Goal: Communication & Community: Answer question/provide support

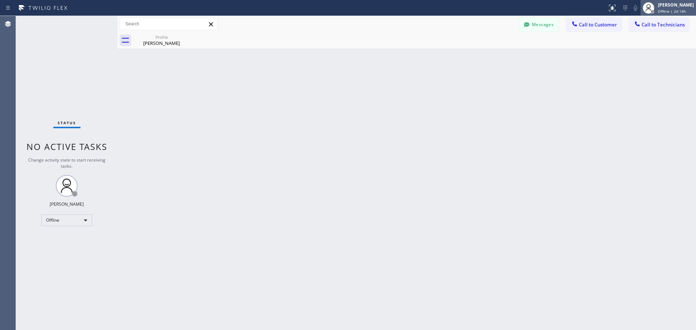
click at [661, 11] on span "Offline | 2d 14h" at bounding box center [672, 11] width 28 height 5
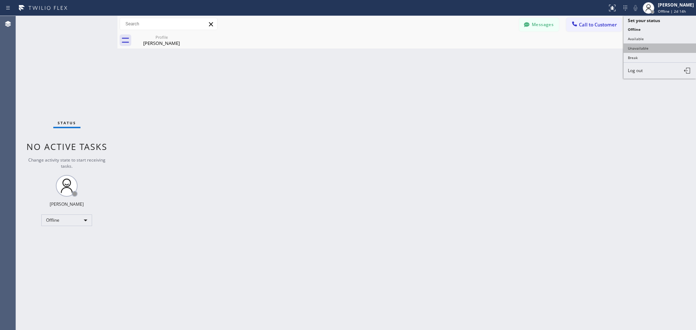
click at [641, 48] on button "Unavailable" at bounding box center [660, 48] width 73 height 9
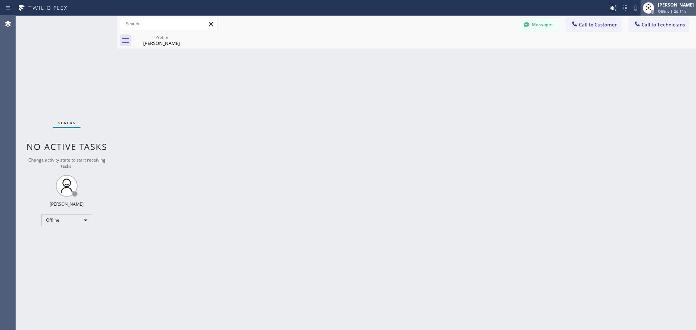
click at [659, 7] on div "[PERSON_NAME]" at bounding box center [676, 5] width 36 height 6
click at [586, 59] on div "Back to Dashboard Change Sender ID Customers Technicians Select a contact Outbo…" at bounding box center [406, 173] width 579 height 314
click at [593, 23] on span "Call to Customer" at bounding box center [598, 24] width 38 height 7
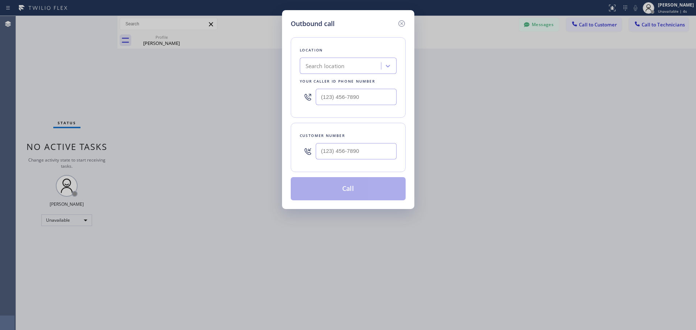
click at [332, 63] on div "Search location" at bounding box center [325, 66] width 39 height 8
click at [334, 99] on input "(___) ___-____" at bounding box center [356, 97] width 81 height 16
paste input "213) 423-5505"
type input "[PHONE_NUMBER]"
type input "(___) ___-____"
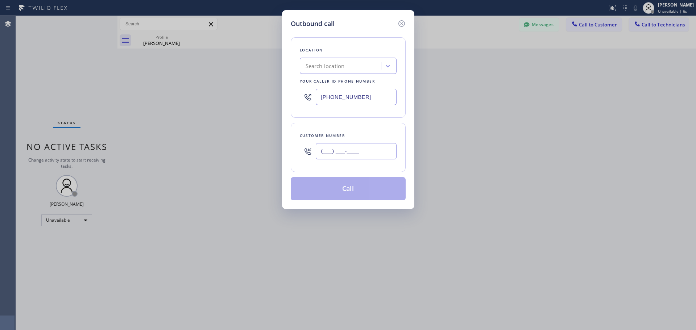
click at [331, 149] on input "(___) ___-____" at bounding box center [356, 151] width 81 height 16
click at [384, 64] on div at bounding box center [387, 65] width 13 height 13
click at [346, 79] on div "DSR JP" at bounding box center [348, 81] width 97 height 13
click at [324, 152] on input "(___) ___-____" at bounding box center [356, 151] width 81 height 16
paste input "858) 722-9401"
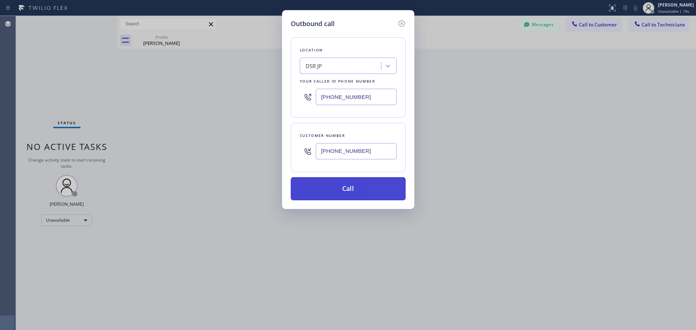
type input "[PHONE_NUMBER]"
click at [331, 188] on button "Call" at bounding box center [348, 188] width 115 height 23
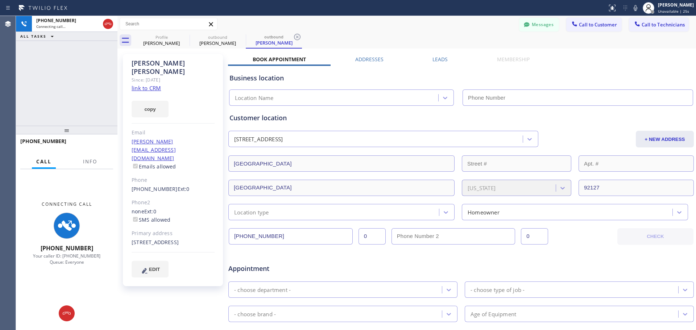
type input "[PHONE_NUMBER]"
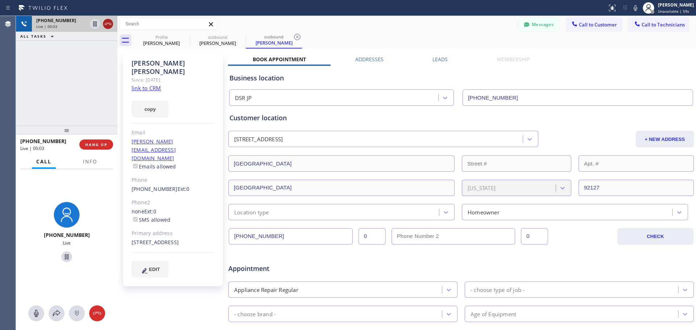
click at [110, 27] on icon at bounding box center [108, 24] width 9 height 9
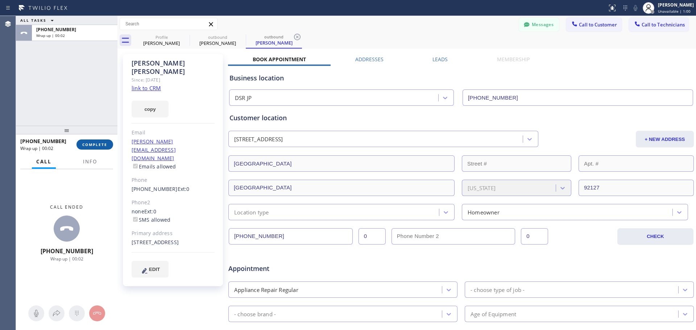
click at [99, 147] on span "COMPLETE" at bounding box center [94, 144] width 25 height 5
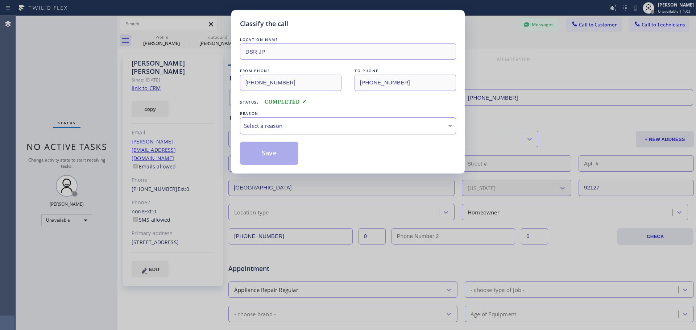
click at [324, 126] on div "Select a reason" at bounding box center [348, 126] width 208 height 8
click at [265, 154] on button "Save" at bounding box center [269, 153] width 58 height 23
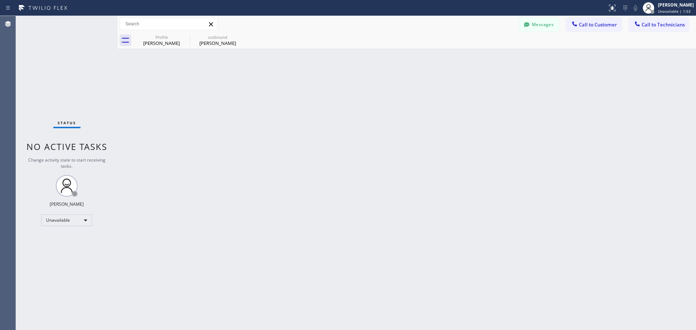
click at [604, 28] on button "Call to Customer" at bounding box center [593, 25] width 55 height 14
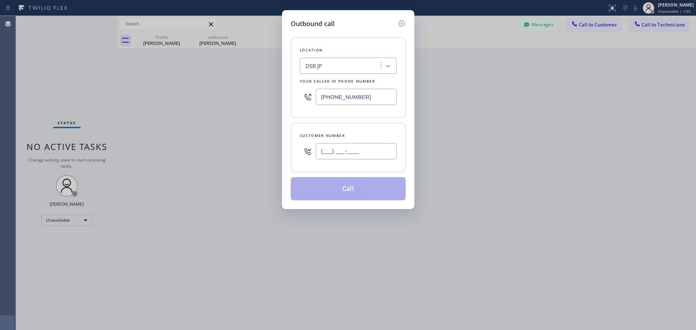
click at [324, 151] on input "(___) ___-____" at bounding box center [356, 151] width 81 height 16
paste input "858) 722-9401"
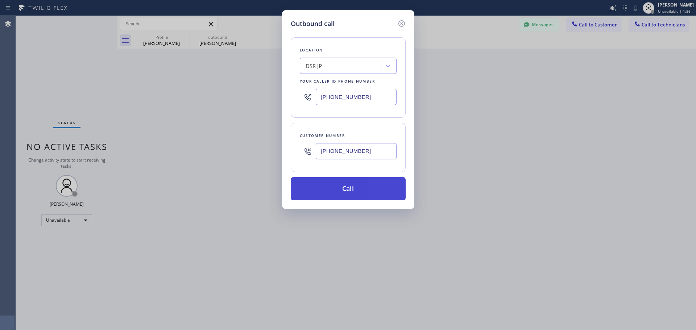
type input "[PHONE_NUMBER]"
click at [334, 186] on button "Call" at bounding box center [348, 188] width 115 height 23
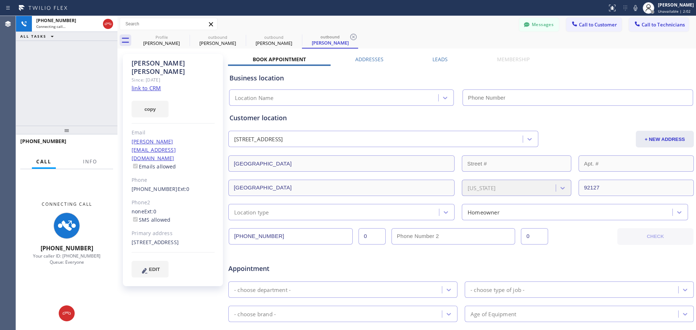
type input "[PHONE_NUMBER]"
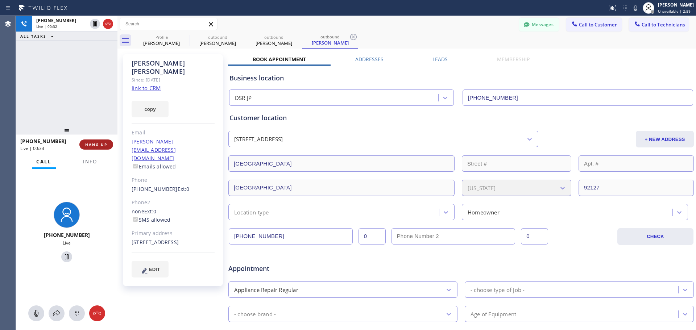
click at [94, 144] on span "HANG UP" at bounding box center [96, 144] width 22 height 5
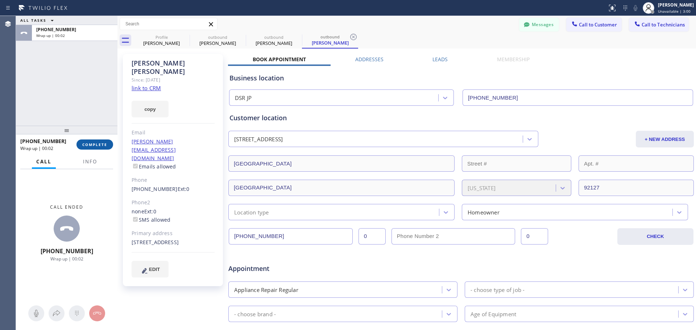
click at [100, 148] on button "COMPLETE" at bounding box center [94, 145] width 37 height 10
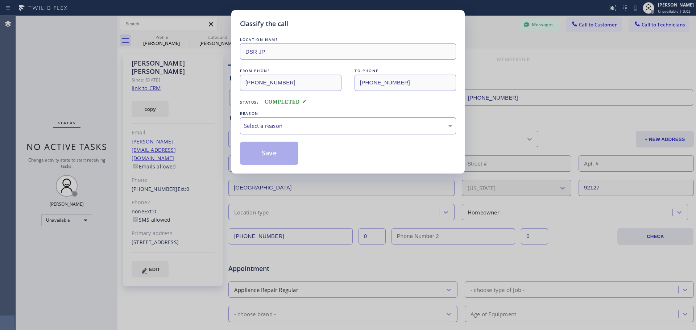
click at [294, 131] on div "Select a reason" at bounding box center [348, 125] width 216 height 17
click at [275, 157] on button "Save" at bounding box center [269, 153] width 58 height 23
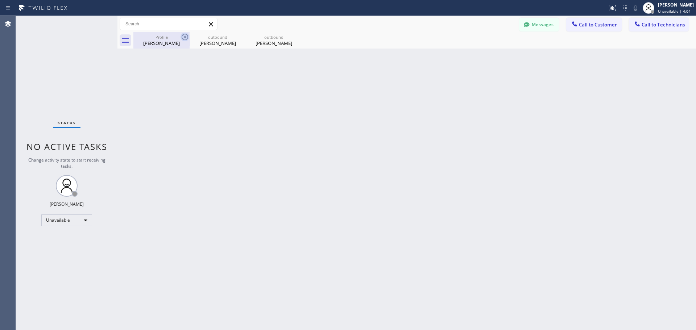
click at [183, 35] on icon at bounding box center [185, 37] width 9 height 9
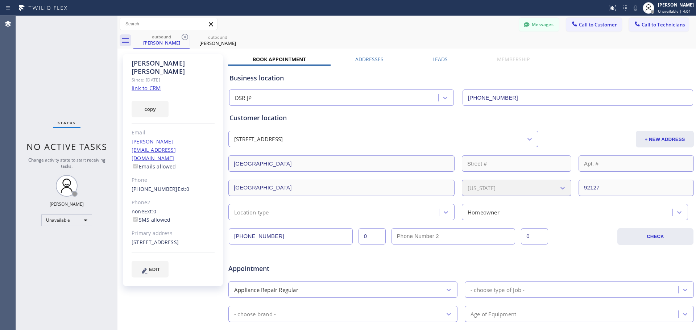
click at [183, 35] on icon at bounding box center [185, 37] width 9 height 9
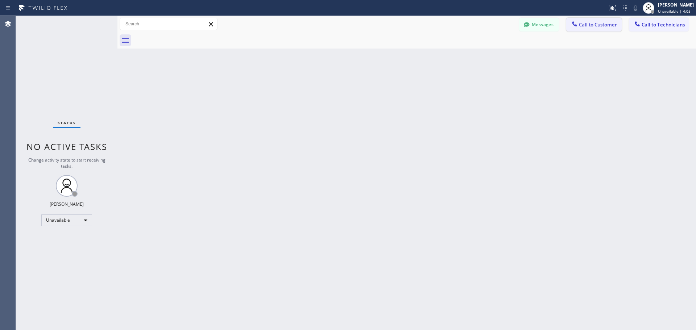
click at [595, 22] on span "Call to Customer" at bounding box center [598, 24] width 38 height 7
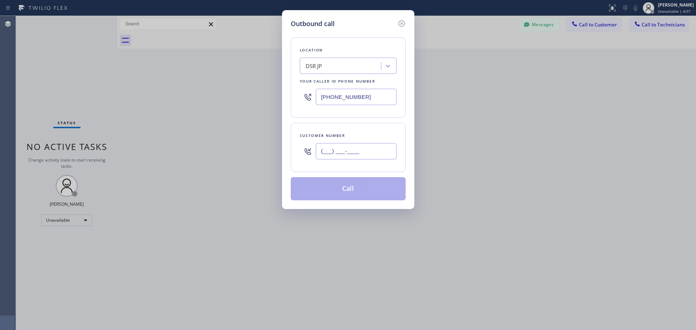
click at [322, 150] on input "(___) ___-____" at bounding box center [356, 151] width 81 height 16
paste input "858) 395-7728"
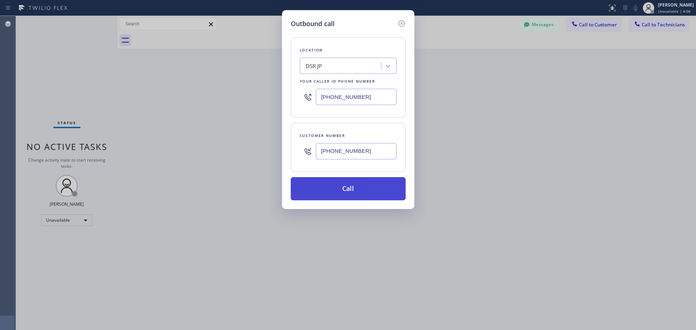
type input "[PHONE_NUMBER]"
click at [354, 183] on button "Call" at bounding box center [348, 188] width 115 height 23
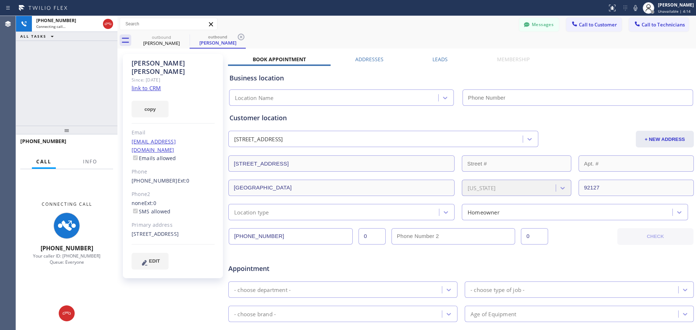
type input "[PHONE_NUMBER]"
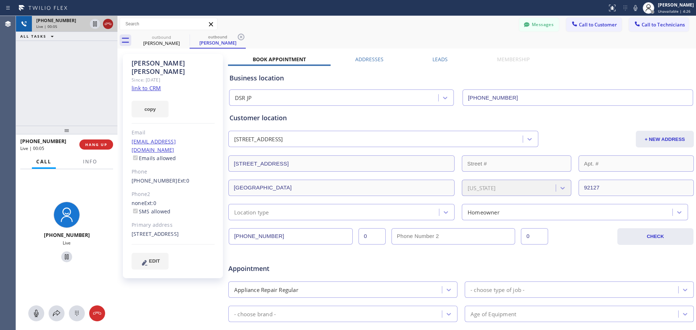
click at [111, 21] on icon at bounding box center [108, 24] width 9 height 9
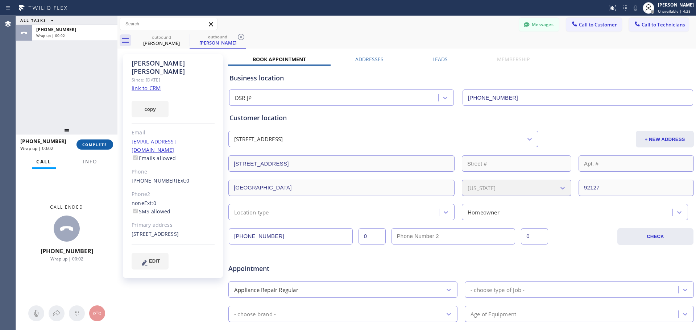
click at [91, 144] on span "COMPLETE" at bounding box center [94, 144] width 25 height 5
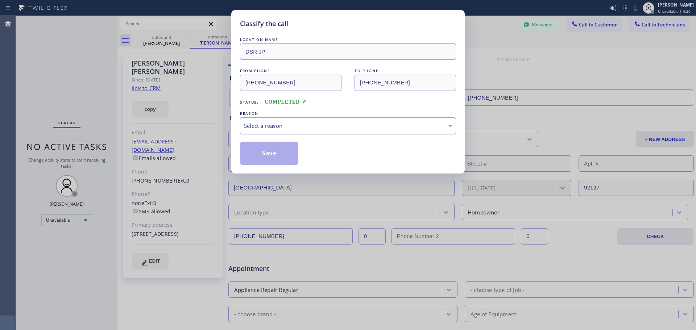
click at [323, 119] on div "Select a reason" at bounding box center [348, 125] width 216 height 17
click at [279, 151] on button "Save" at bounding box center [269, 153] width 58 height 23
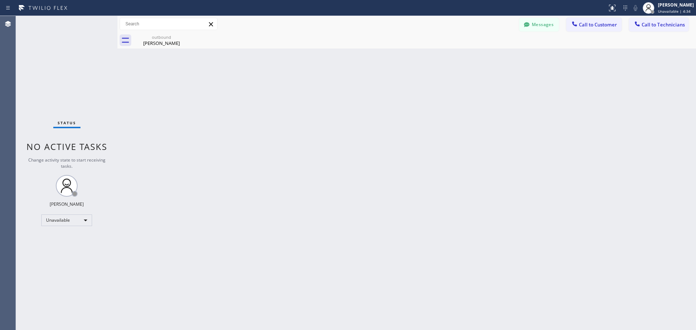
click at [213, 26] on icon at bounding box center [211, 24] width 4 height 4
click at [600, 23] on span "Call to Customer" at bounding box center [598, 24] width 38 height 7
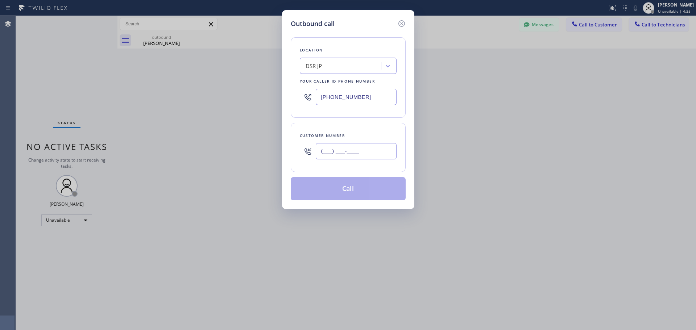
click at [326, 149] on input "(___) ___-____" at bounding box center [356, 151] width 81 height 16
paste input "858) 395-7728"
type input "[PHONE_NUMBER]"
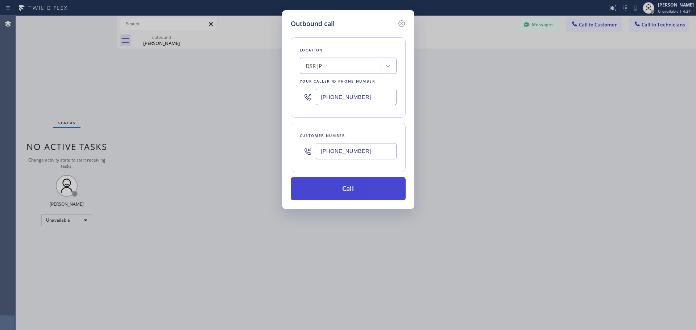
click at [356, 186] on button "Call" at bounding box center [348, 188] width 115 height 23
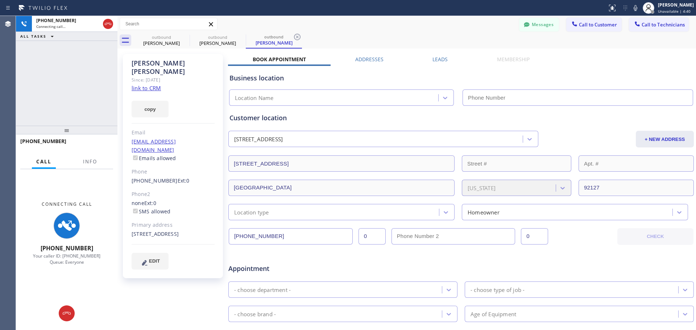
click at [211, 26] on icon at bounding box center [211, 24] width 9 height 9
type input "[PHONE_NUMBER]"
click at [211, 25] on icon at bounding box center [211, 24] width 4 height 4
type input "[PHONE_NUMBER]"
click at [183, 37] on icon at bounding box center [185, 37] width 9 height 9
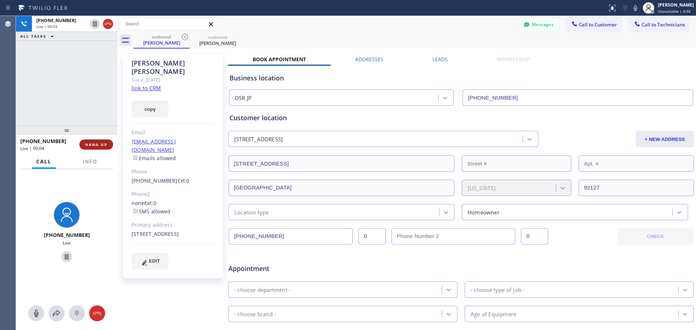
click at [106, 143] on span "HANG UP" at bounding box center [96, 144] width 22 height 5
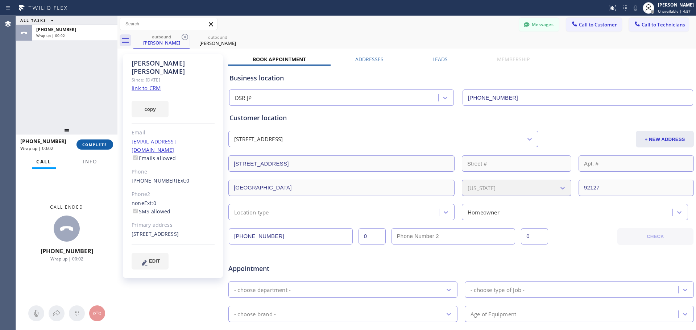
click at [104, 145] on span "COMPLETE" at bounding box center [94, 144] width 25 height 5
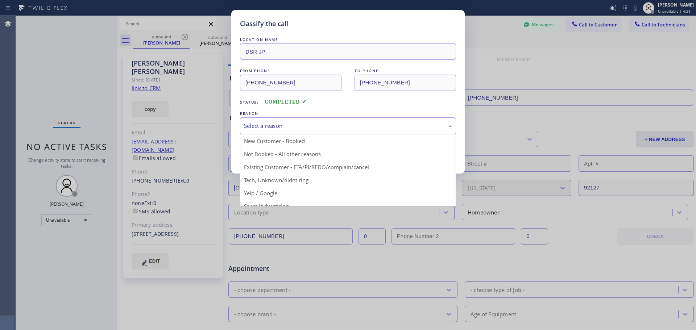
click at [306, 129] on div "Select a reason" at bounding box center [348, 126] width 208 height 8
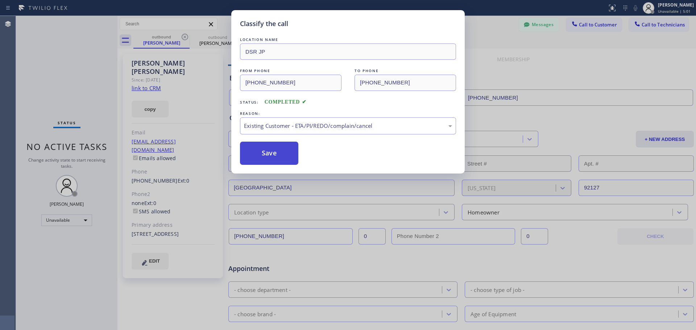
click at [276, 152] on button "Save" at bounding box center [269, 153] width 58 height 23
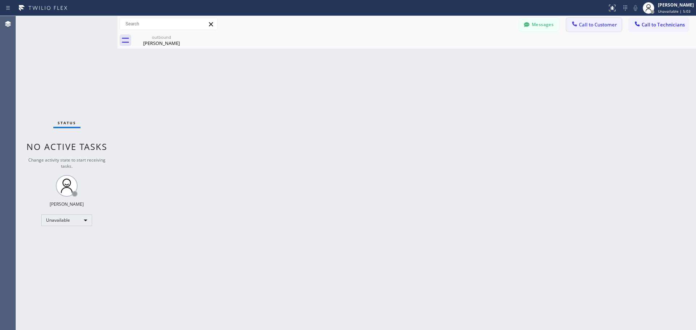
click at [606, 21] on span "Call to Customer" at bounding box center [598, 24] width 38 height 7
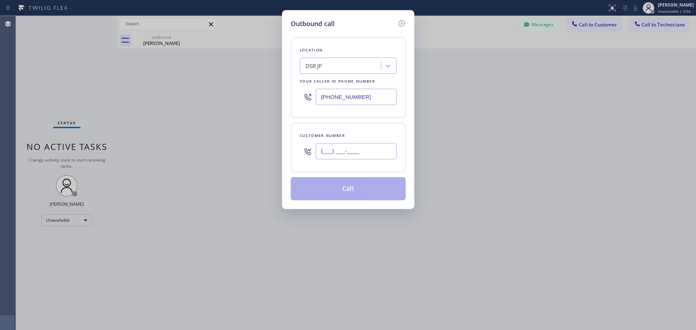
click at [324, 150] on input "(___) ___-____" at bounding box center [356, 151] width 81 height 16
paste input "858) 395-7728"
type input "[PHONE_NUMBER]"
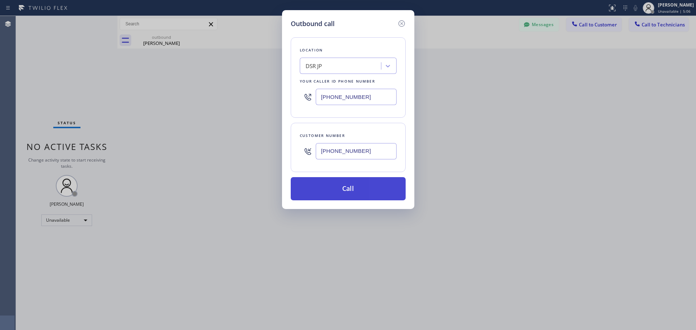
click at [351, 188] on button "Call" at bounding box center [348, 188] width 115 height 23
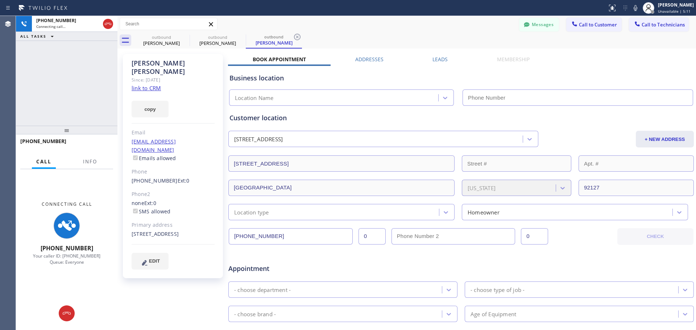
type input "[PHONE_NUMBER]"
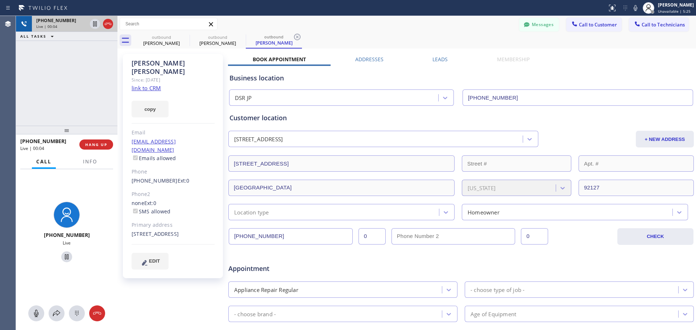
click at [114, 27] on div at bounding box center [101, 24] width 26 height 16
click at [109, 27] on icon at bounding box center [108, 24] width 9 height 9
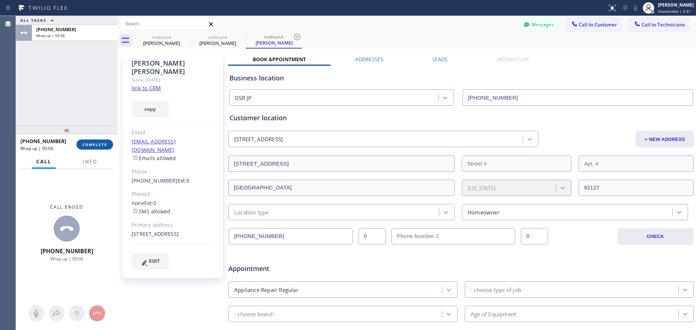
click at [100, 148] on button "COMPLETE" at bounding box center [94, 145] width 37 height 10
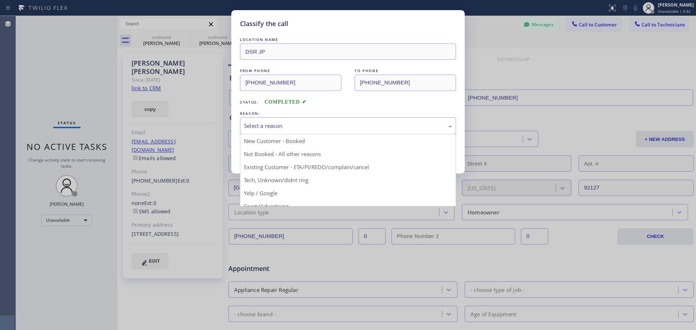
click at [317, 120] on div "Select a reason" at bounding box center [348, 125] width 216 height 17
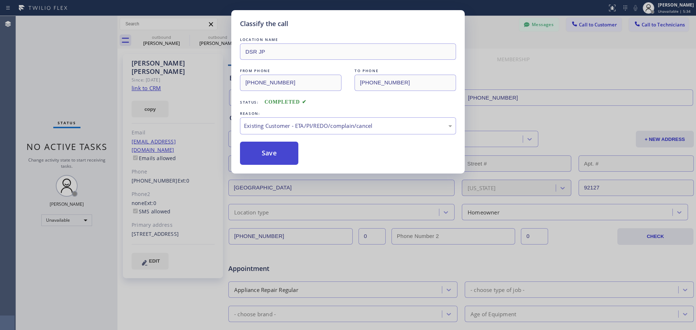
click at [281, 157] on button "Save" at bounding box center [269, 153] width 58 height 23
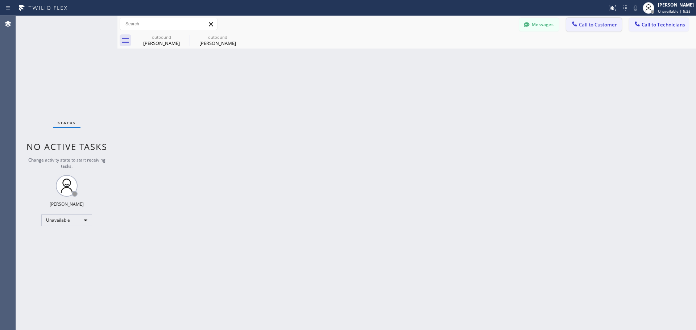
click at [601, 25] on span "Call to Customer" at bounding box center [598, 24] width 38 height 7
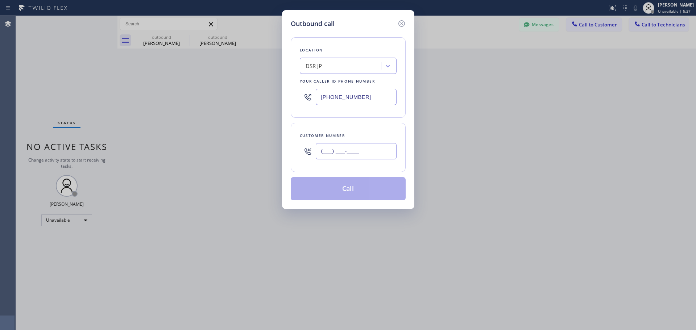
click at [324, 151] on input "(___) ___-____" at bounding box center [356, 151] width 81 height 16
paste input "858) 395-7728"
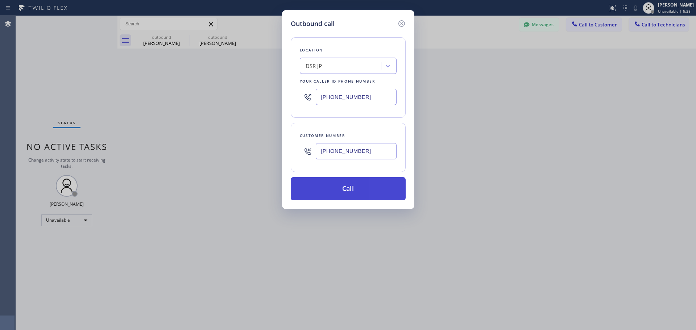
type input "[PHONE_NUMBER]"
click at [339, 185] on button "Call" at bounding box center [348, 188] width 115 height 23
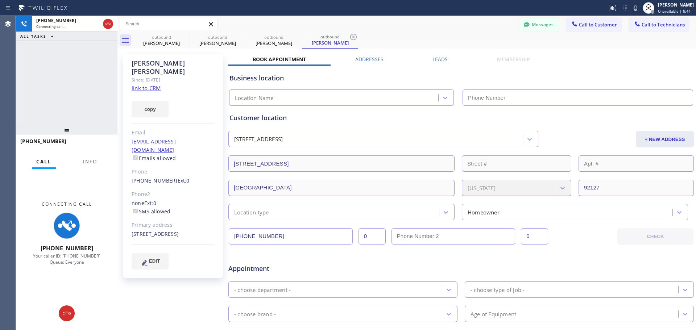
type input "[PHONE_NUMBER]"
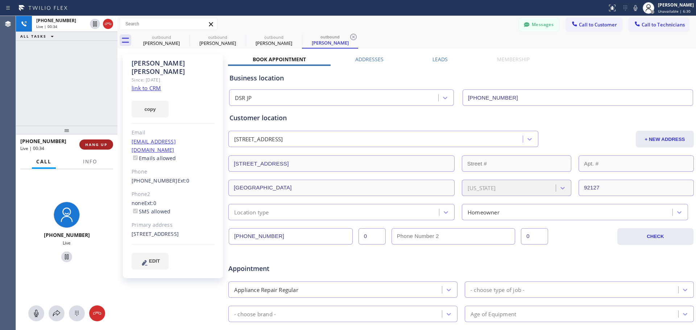
click at [103, 148] on button "HANG UP" at bounding box center [96, 145] width 34 height 10
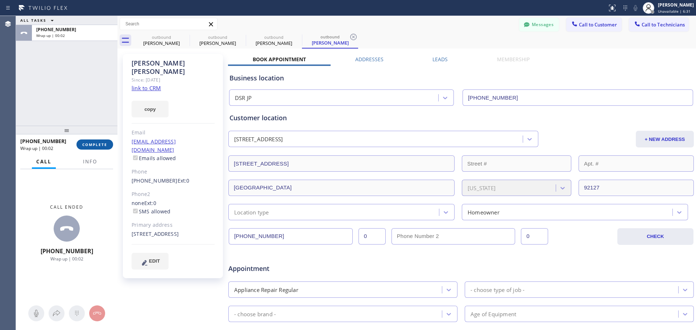
click at [99, 144] on span "COMPLETE" at bounding box center [94, 144] width 25 height 5
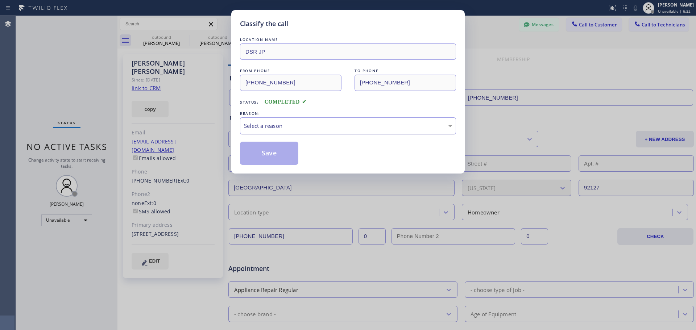
click at [305, 128] on div "Select a reason" at bounding box center [348, 126] width 208 height 8
drag, startPoint x: 255, startPoint y: 153, endPoint x: 275, endPoint y: 150, distance: 20.4
click at [266, 149] on button "Save" at bounding box center [269, 153] width 58 height 23
click at [268, 155] on button "Save" at bounding box center [269, 153] width 58 height 23
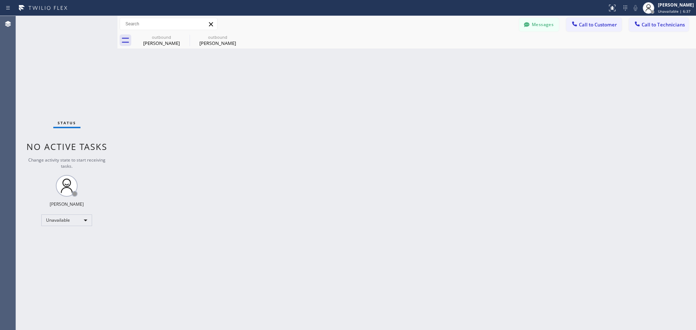
click at [212, 22] on icon at bounding box center [211, 24] width 9 height 9
click at [185, 36] on icon at bounding box center [185, 37] width 9 height 9
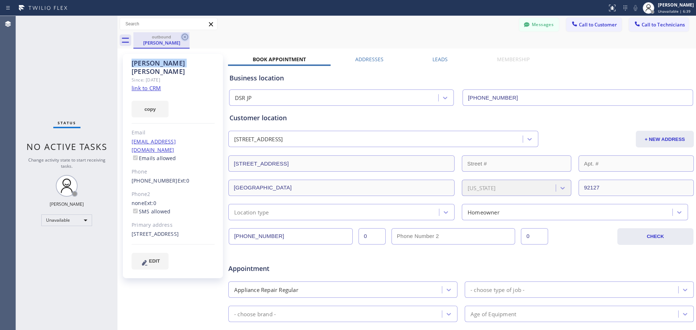
click at [185, 36] on icon at bounding box center [185, 37] width 9 height 9
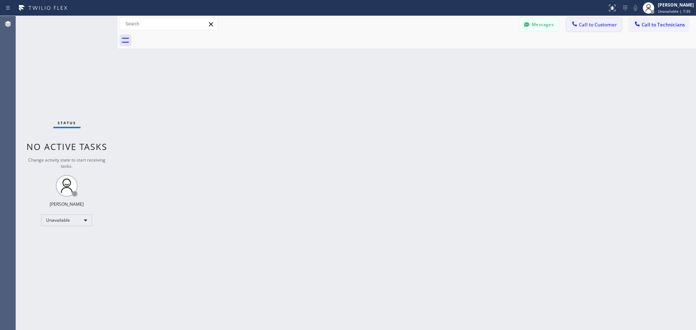
click at [578, 24] on icon at bounding box center [574, 23] width 7 height 7
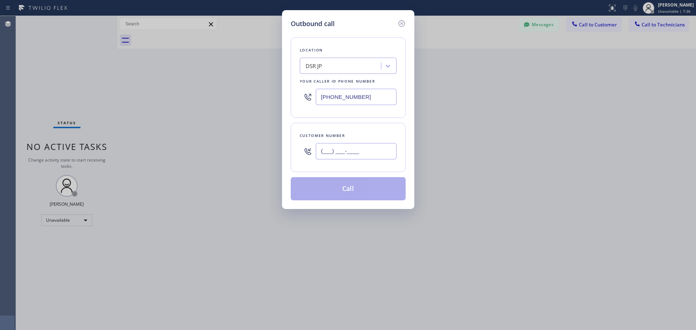
click at [325, 151] on input "(___) ___-____" at bounding box center [356, 151] width 81 height 16
paste input "858) 922-3170"
type input "[PHONE_NUMBER]"
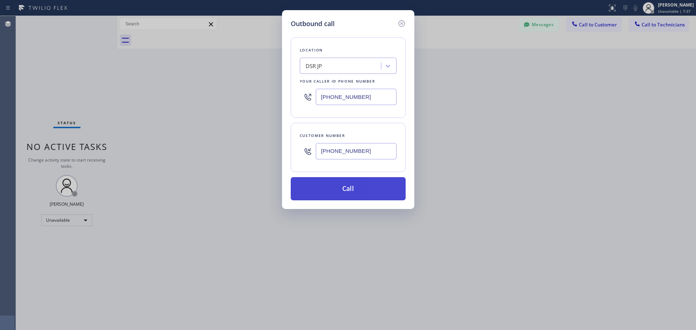
click at [345, 185] on button "Call" at bounding box center [348, 188] width 115 height 23
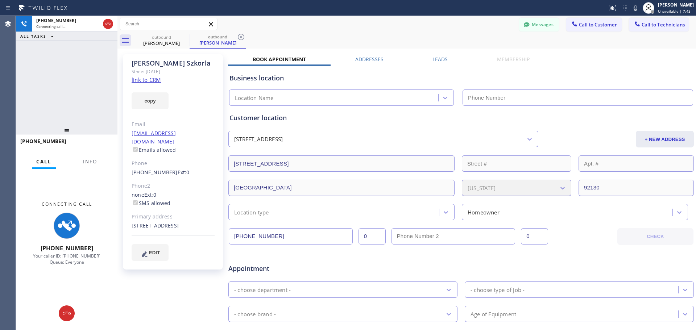
type input "[PHONE_NUMBER]"
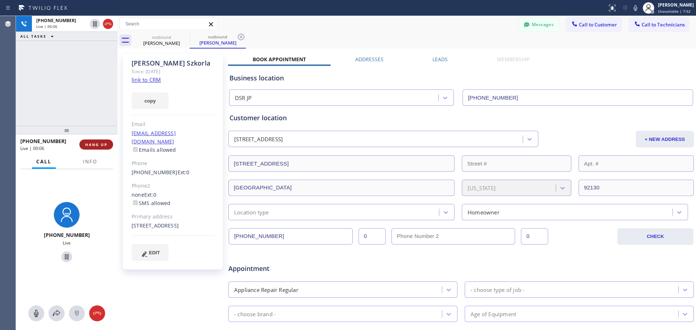
click at [107, 146] on span "HANG UP" at bounding box center [96, 144] width 22 height 5
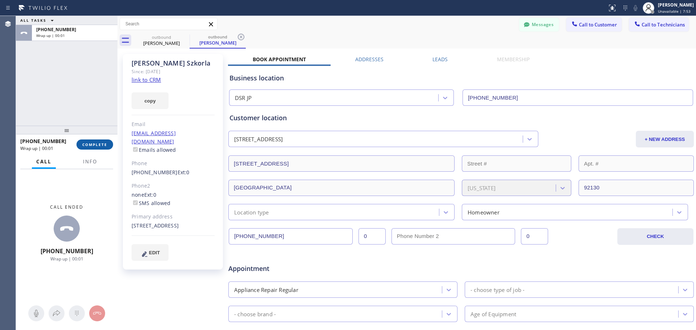
click at [101, 146] on span "COMPLETE" at bounding box center [94, 144] width 25 height 5
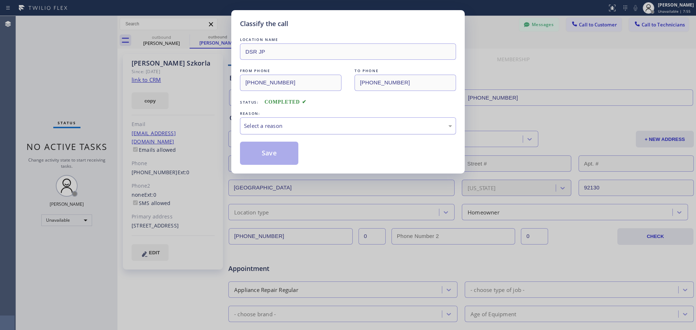
click at [299, 128] on div "Select a reason" at bounding box center [348, 126] width 208 height 8
click at [264, 153] on button "Save" at bounding box center [269, 153] width 58 height 23
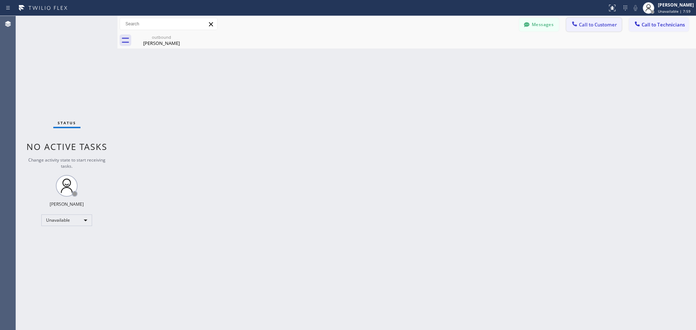
click at [599, 24] on span "Call to Customer" at bounding box center [598, 24] width 38 height 7
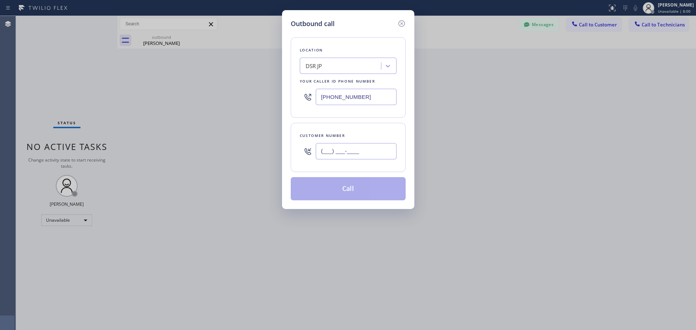
click at [327, 151] on input "(___) ___-____" at bounding box center [356, 151] width 81 height 16
paste input "858) 922-3170"
type input "[PHONE_NUMBER]"
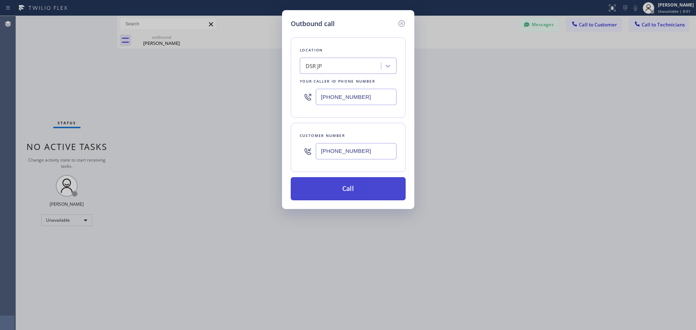
click at [345, 183] on button "Call" at bounding box center [348, 188] width 115 height 23
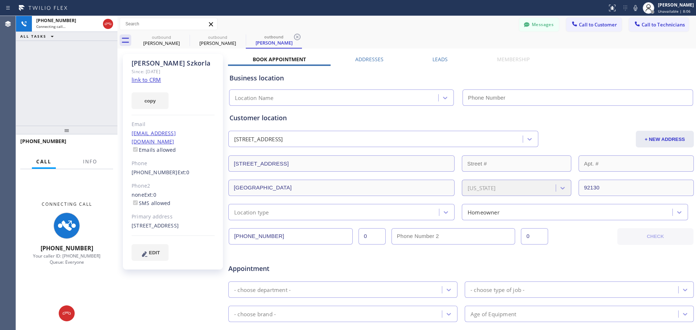
type input "[PHONE_NUMBER]"
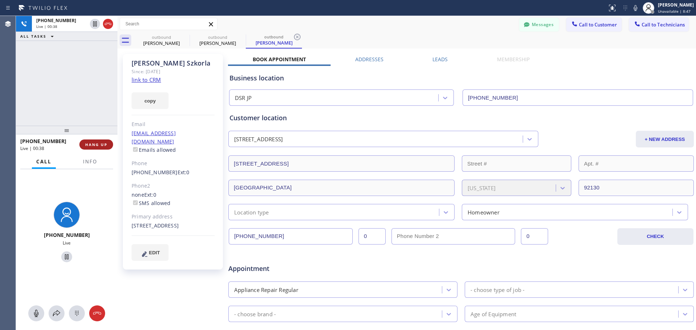
click at [100, 146] on span "HANG UP" at bounding box center [96, 144] width 22 height 5
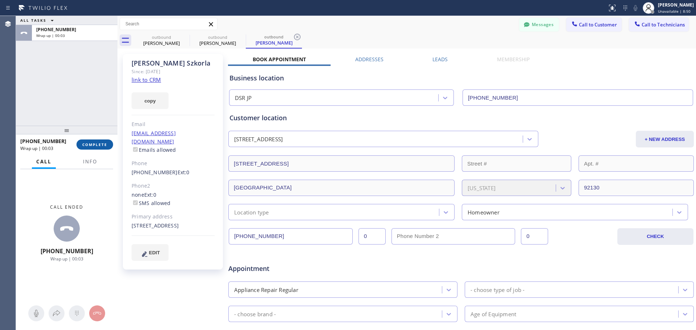
click at [96, 145] on span "COMPLETE" at bounding box center [94, 144] width 25 height 5
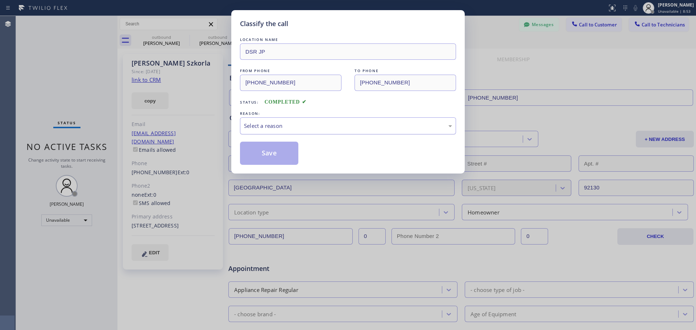
click at [309, 127] on div "Select a reason" at bounding box center [348, 126] width 208 height 8
click at [282, 154] on button "Save" at bounding box center [269, 153] width 58 height 23
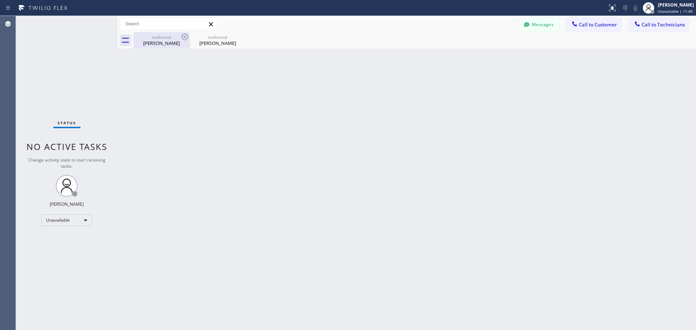
click at [180, 34] on div "outbound [PERSON_NAME]" at bounding box center [161, 40] width 55 height 16
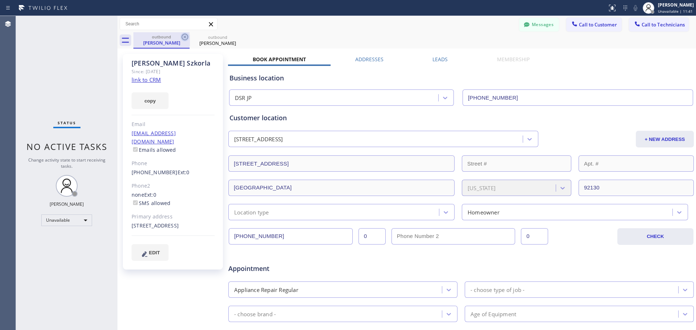
click at [184, 37] on icon at bounding box center [185, 37] width 9 height 9
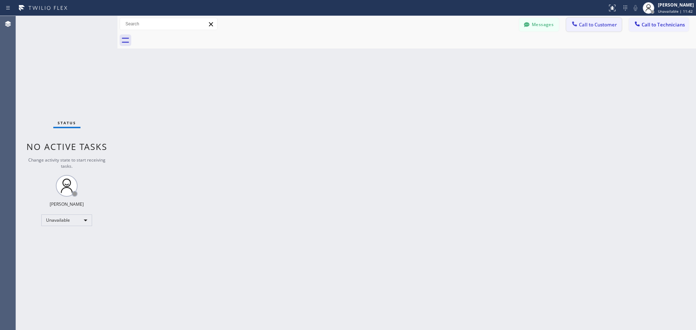
click at [601, 22] on span "Call to Customer" at bounding box center [598, 24] width 38 height 7
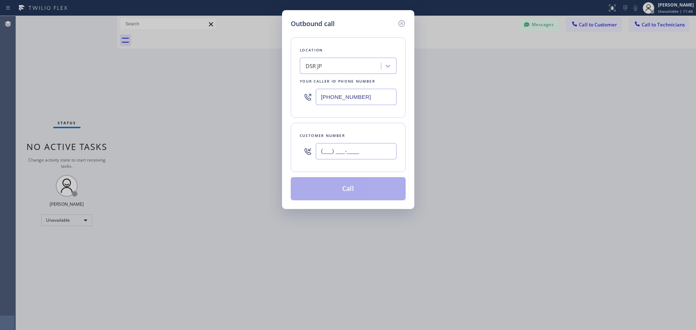
click at [323, 152] on input "(___) ___-____" at bounding box center [356, 151] width 81 height 16
paste input "425) 466-3300"
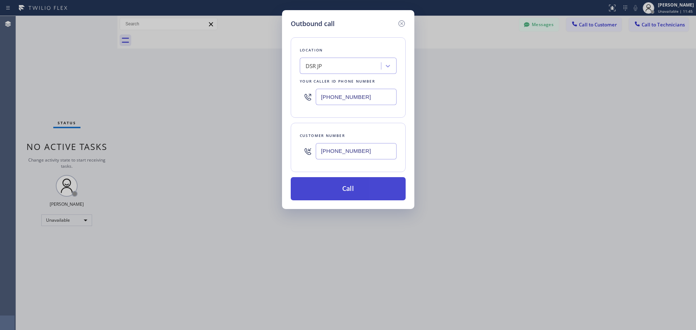
type input "[PHONE_NUMBER]"
click at [342, 186] on button "Call" at bounding box center [348, 188] width 115 height 23
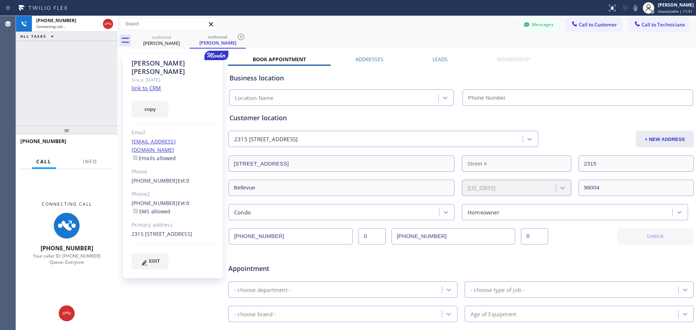
type input "[PHONE_NUMBER]"
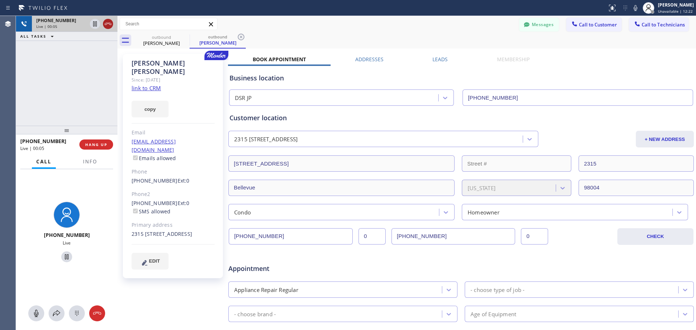
click at [109, 24] on icon at bounding box center [108, 24] width 9 height 9
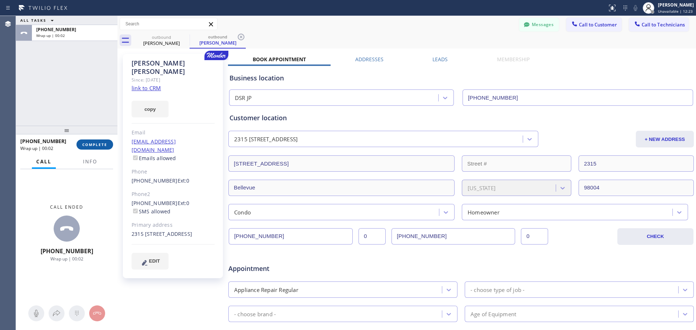
click at [100, 143] on span "COMPLETE" at bounding box center [94, 144] width 25 height 5
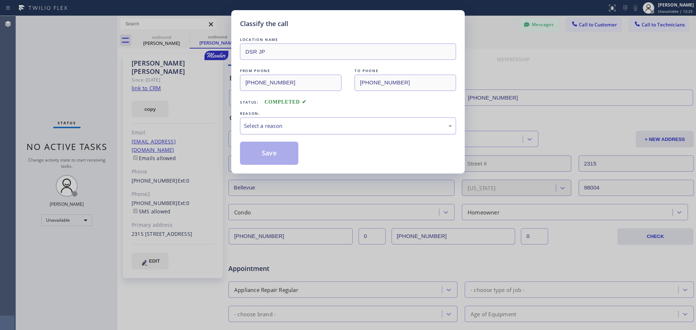
click at [294, 131] on div "Select a reason" at bounding box center [348, 125] width 216 height 17
click at [289, 156] on button "Save" at bounding box center [269, 153] width 58 height 23
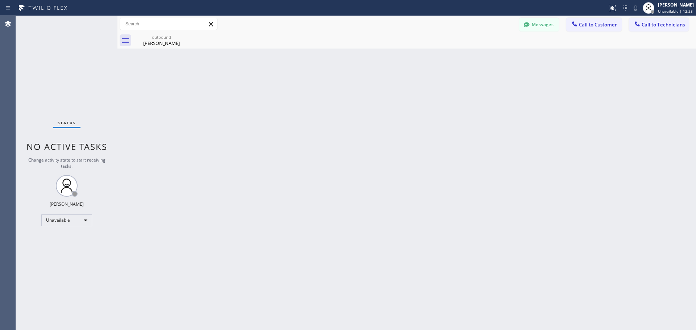
click at [272, 153] on div "Back to Dashboard Change Sender ID Customers Technicians Select a contact Outbo…" at bounding box center [406, 173] width 579 height 314
click at [208, 25] on icon at bounding box center [211, 24] width 9 height 9
click at [599, 28] on span "Call to Customer" at bounding box center [598, 24] width 38 height 7
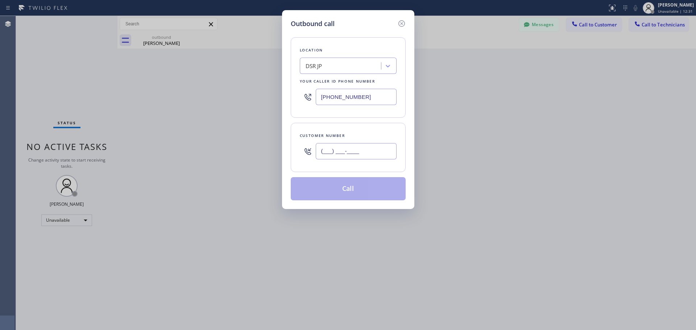
click at [325, 152] on input "(___) ___-____" at bounding box center [356, 151] width 81 height 16
paste input "425) 466-3300"
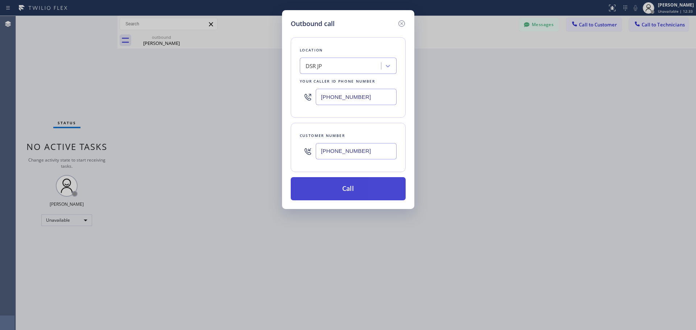
type input "[PHONE_NUMBER]"
click at [346, 190] on button "Call" at bounding box center [348, 188] width 115 height 23
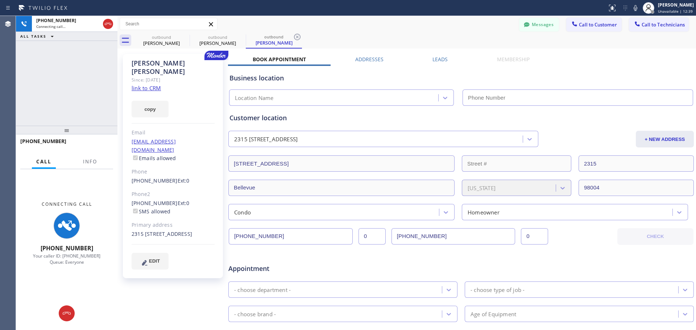
type input "[PHONE_NUMBER]"
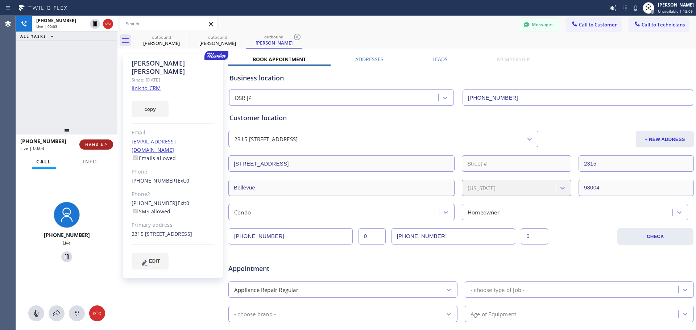
click at [97, 150] on button "HANG UP" at bounding box center [96, 145] width 34 height 10
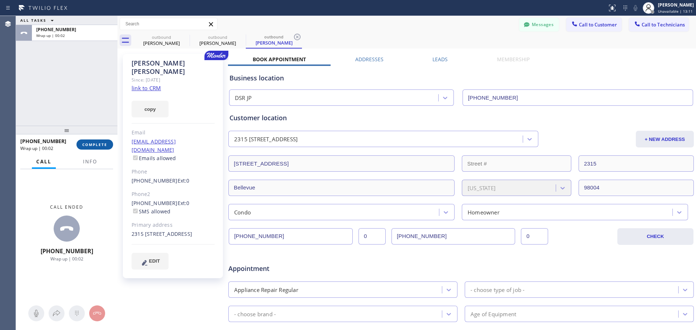
click at [98, 147] on span "COMPLETE" at bounding box center [94, 144] width 25 height 5
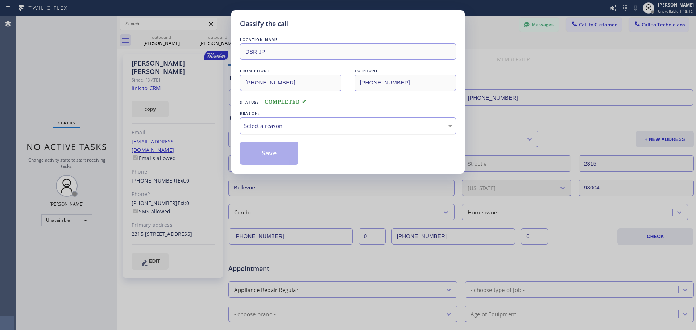
click at [324, 123] on div "Select a reason" at bounding box center [348, 126] width 208 height 8
click at [292, 160] on button "Save" at bounding box center [269, 153] width 58 height 23
click at [275, 156] on button "Save" at bounding box center [269, 153] width 58 height 23
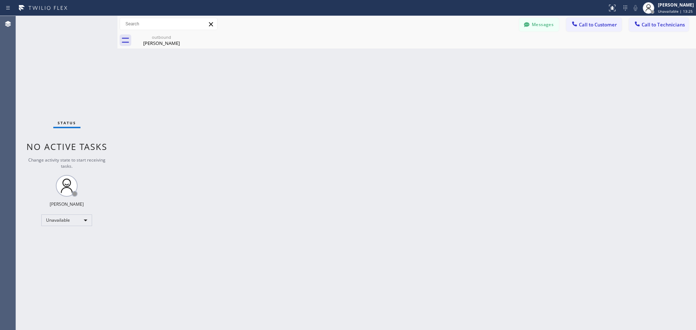
click at [211, 25] on icon at bounding box center [211, 24] width 4 height 4
click at [598, 26] on span "Call to Customer" at bounding box center [598, 24] width 38 height 7
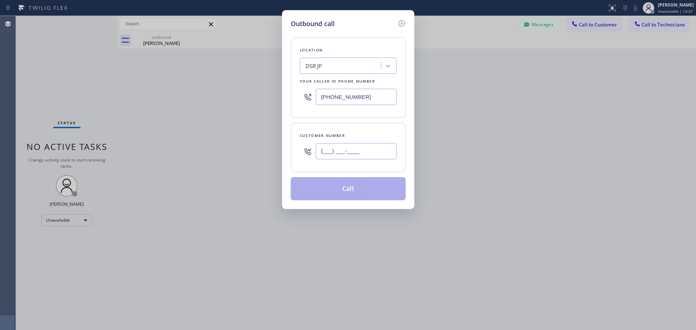
click at [323, 151] on input "(___) ___-____" at bounding box center [356, 151] width 81 height 16
paste input "206) 972-0828"
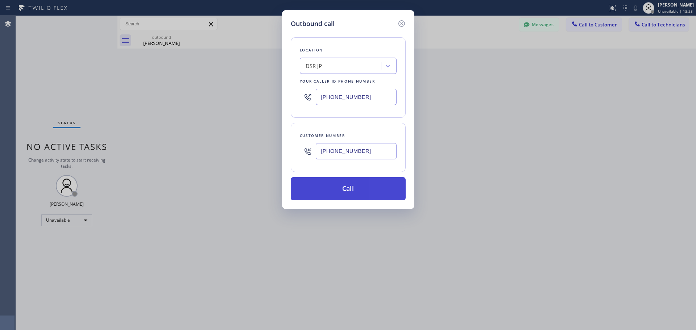
type input "[PHONE_NUMBER]"
click at [340, 186] on button "Call" at bounding box center [348, 188] width 115 height 23
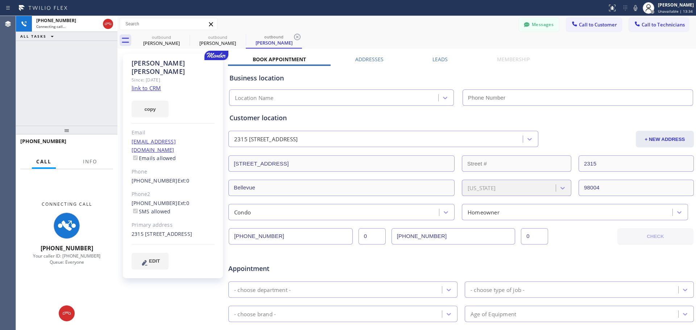
type input "[PHONE_NUMBER]"
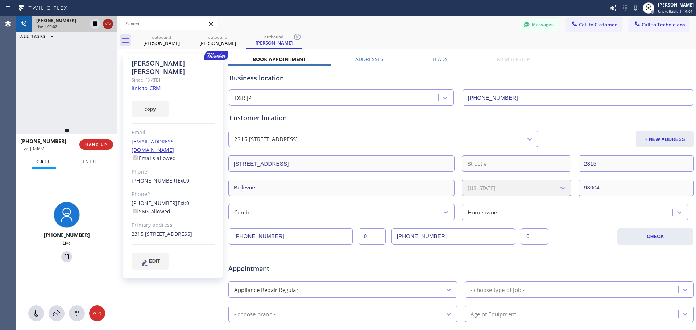
click at [108, 26] on icon at bounding box center [108, 24] width 9 height 9
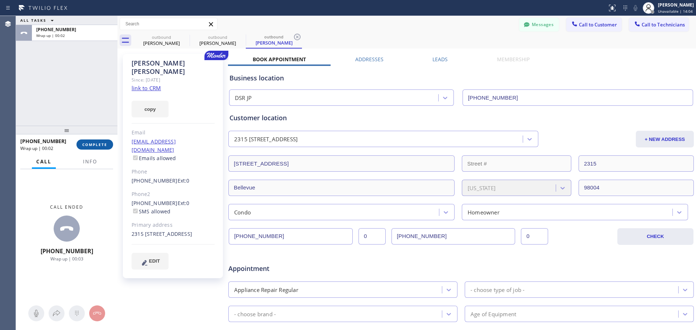
click at [103, 149] on button "COMPLETE" at bounding box center [94, 145] width 37 height 10
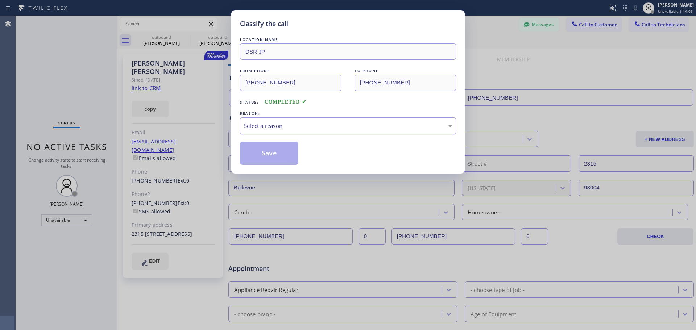
click at [302, 118] on div "Select a reason" at bounding box center [348, 125] width 216 height 17
click at [270, 150] on button "Save" at bounding box center [269, 153] width 58 height 23
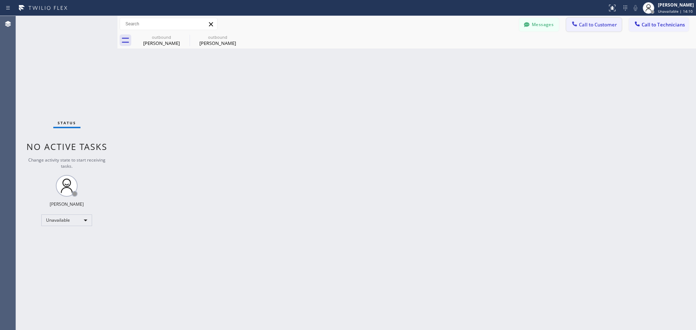
click at [583, 25] on span "Call to Customer" at bounding box center [598, 24] width 38 height 7
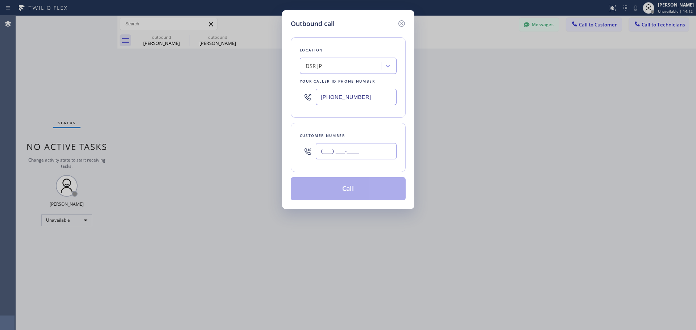
click at [325, 152] on input "(___) ___-____" at bounding box center [356, 151] width 81 height 16
paste input "206) 972-0828"
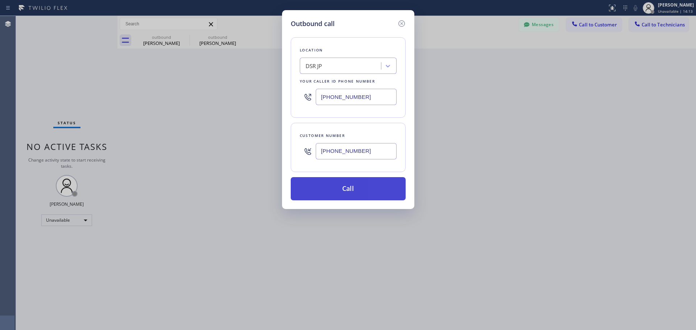
type input "[PHONE_NUMBER]"
click at [351, 184] on button "Call" at bounding box center [348, 188] width 115 height 23
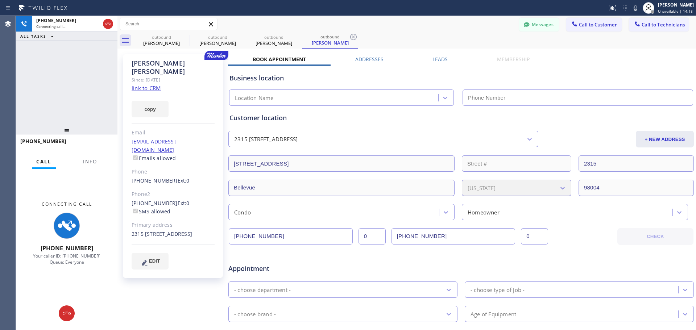
type input "[PHONE_NUMBER]"
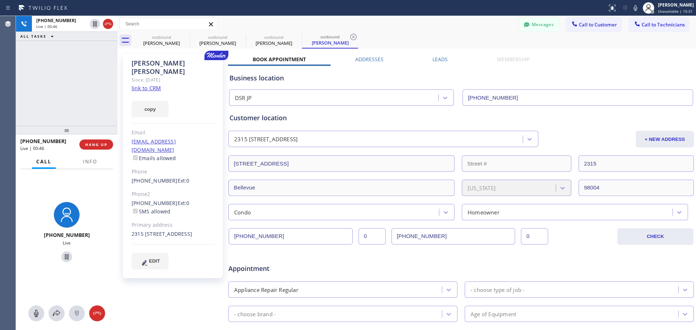
click at [117, 144] on div at bounding box center [117, 173] width 0 height 314
click at [108, 148] on button "HANG UP" at bounding box center [96, 145] width 34 height 10
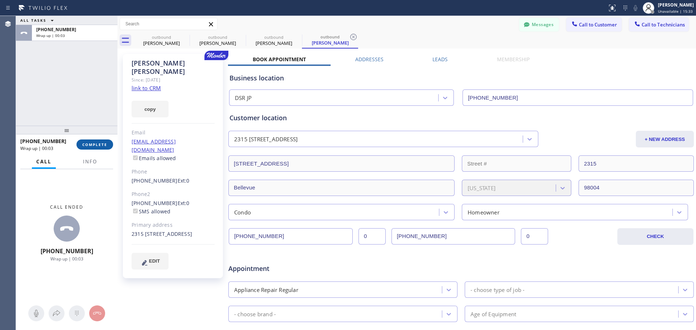
click at [102, 143] on span "COMPLETE" at bounding box center [94, 144] width 25 height 5
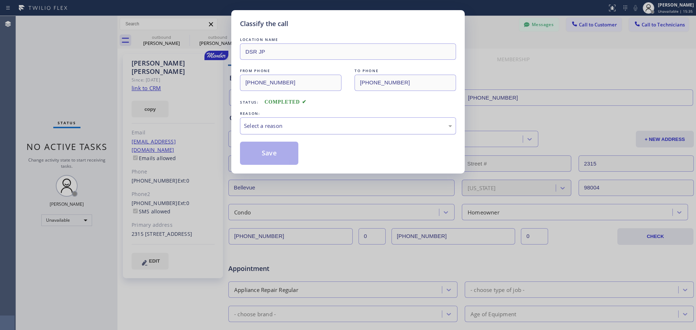
click at [295, 122] on div "Select a reason" at bounding box center [348, 126] width 208 height 8
click at [282, 155] on button "Save" at bounding box center [269, 153] width 58 height 23
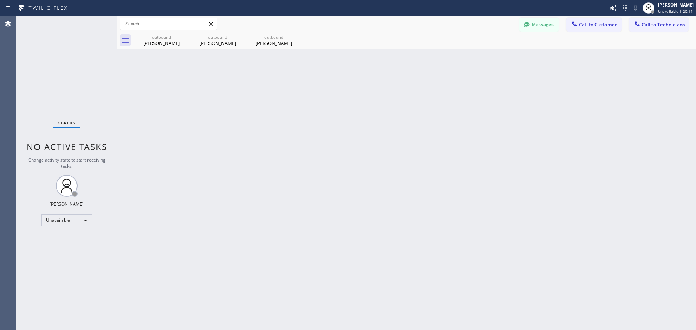
click at [603, 24] on span "Call to Customer" at bounding box center [598, 24] width 38 height 7
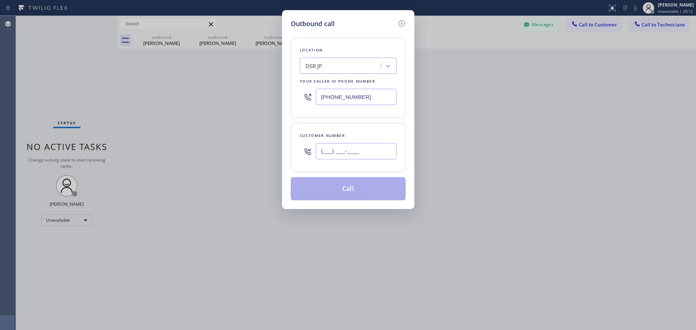
click at [320, 154] on input "(___) ___-____" at bounding box center [356, 151] width 81 height 16
paste input "206) 499-2613"
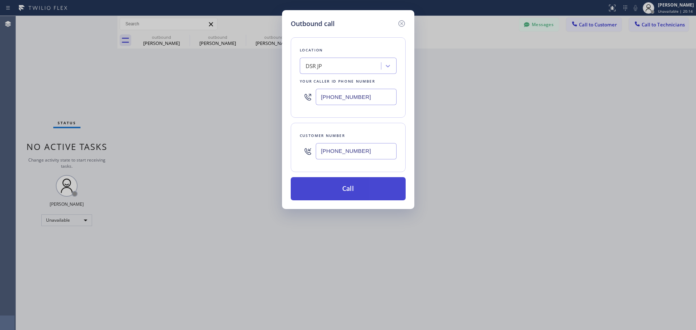
type input "[PHONE_NUMBER]"
click at [367, 188] on button "Call" at bounding box center [348, 188] width 115 height 23
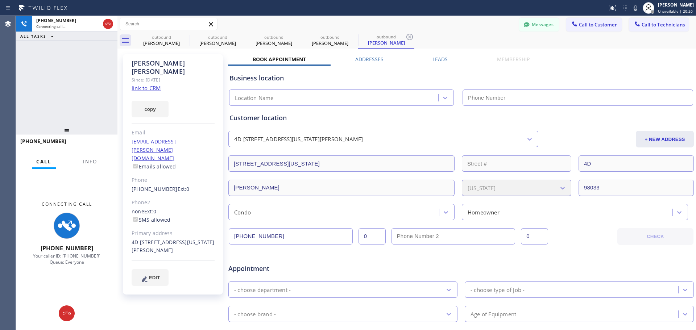
type input "[PHONE_NUMBER]"
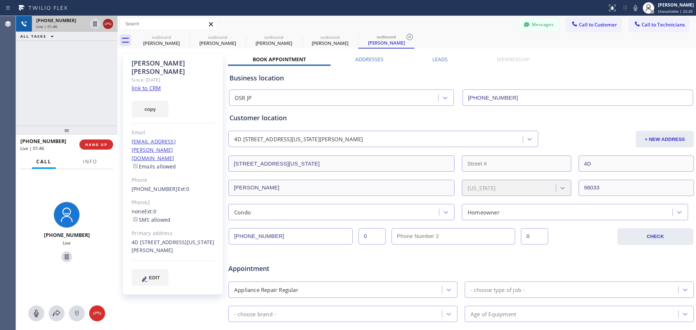
click at [108, 24] on icon at bounding box center [108, 24] width 9 height 9
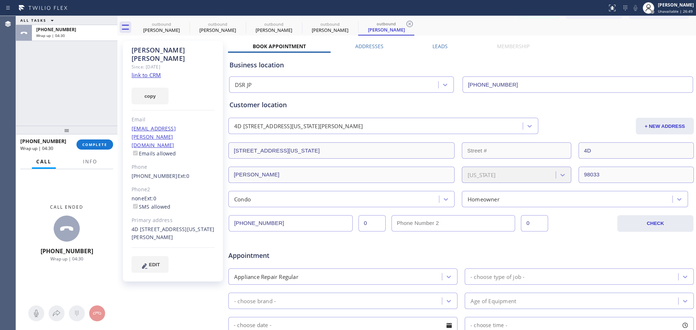
scroll to position [36, 0]
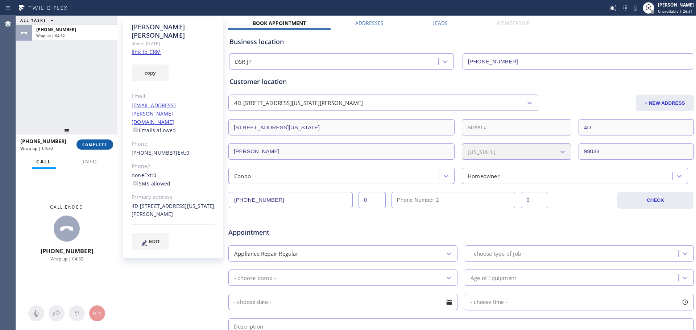
click at [100, 148] on button "COMPLETE" at bounding box center [94, 145] width 37 height 10
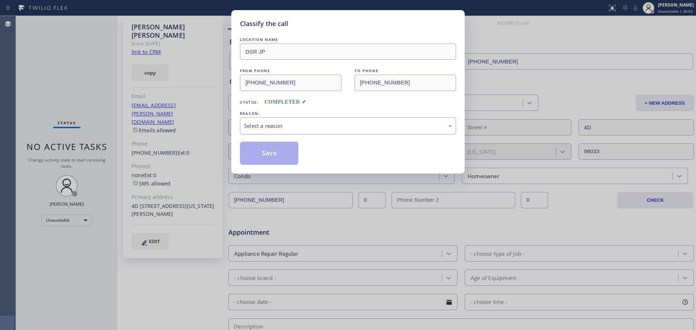
click at [343, 120] on div "Select a reason" at bounding box center [348, 125] width 216 height 17
click at [273, 151] on button "Save" at bounding box center [269, 153] width 58 height 23
click at [272, 153] on div "Classify the call LOCATION NAME DSR JP FROM PHONE [PHONE_NUMBER] TO PHONE [PHON…" at bounding box center [356, 173] width 680 height 314
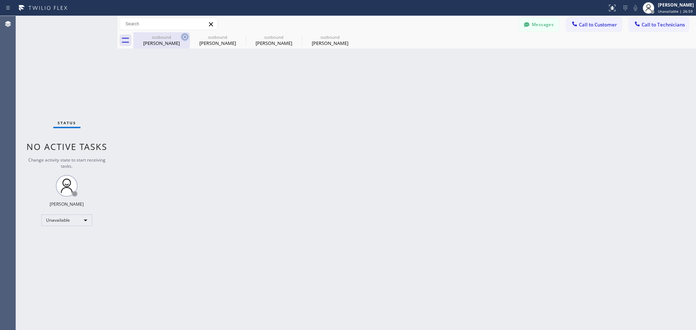
click at [184, 37] on icon at bounding box center [185, 37] width 7 height 7
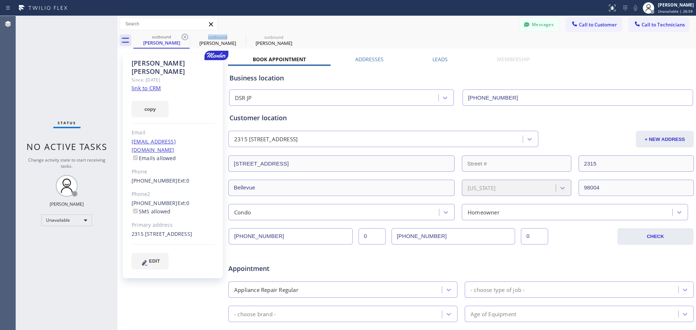
click at [184, 37] on icon at bounding box center [185, 37] width 7 height 7
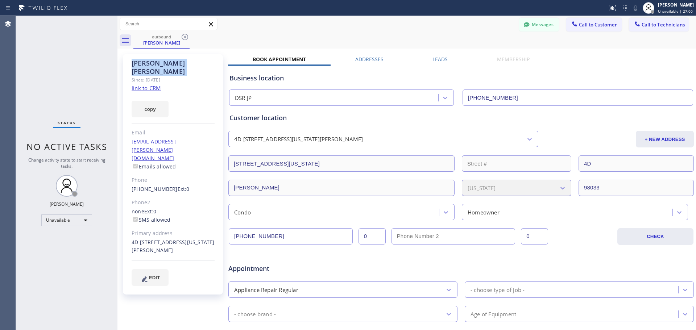
click at [184, 37] on icon at bounding box center [185, 37] width 7 height 7
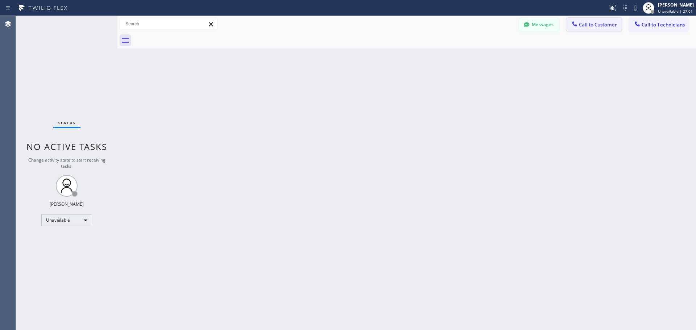
click at [600, 26] on span "Call to Customer" at bounding box center [598, 24] width 38 height 7
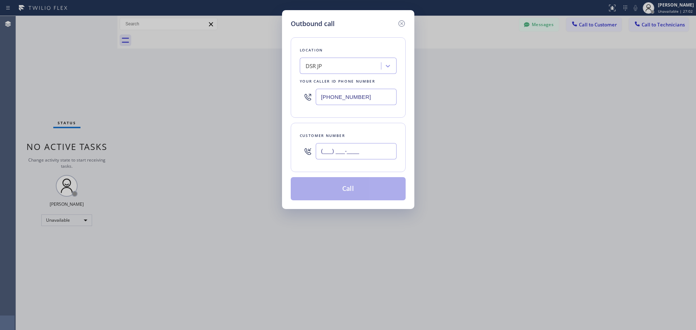
click at [321, 150] on input "(___) ___-____" at bounding box center [356, 151] width 81 height 16
paste input "206) 579-9859"
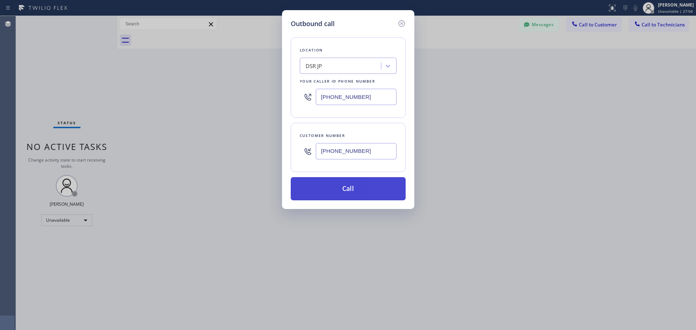
type input "[PHONE_NUMBER]"
click at [351, 185] on button "Call" at bounding box center [348, 188] width 115 height 23
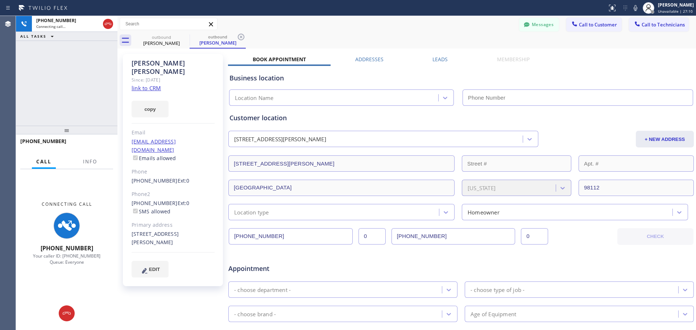
type input "[PHONE_NUMBER]"
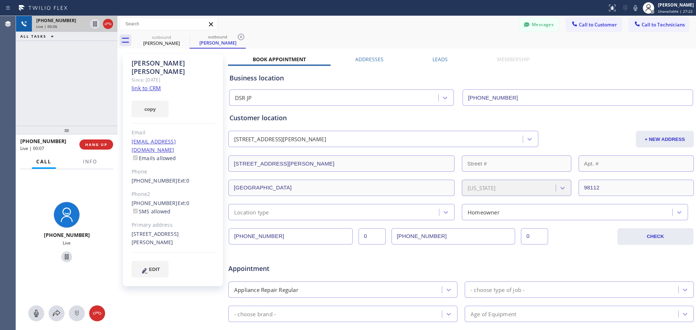
click at [109, 29] on div at bounding box center [101, 24] width 26 height 16
click at [108, 20] on icon at bounding box center [108, 24] width 9 height 9
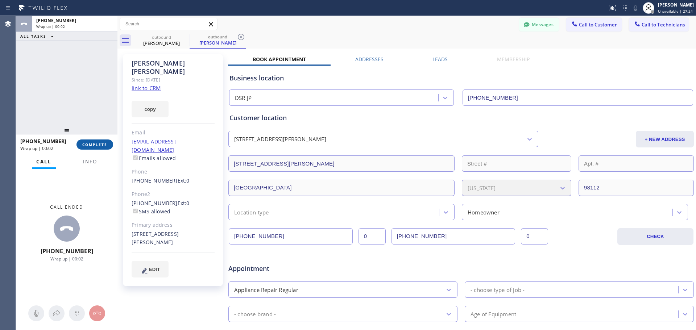
click at [94, 146] on span "COMPLETE" at bounding box center [94, 144] width 25 height 5
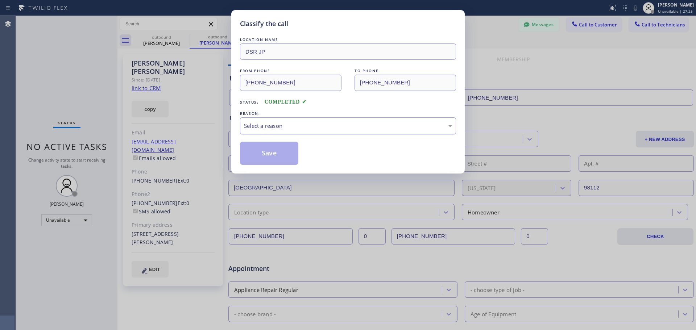
click at [304, 125] on div "Select a reason" at bounding box center [348, 126] width 208 height 8
click at [267, 145] on button "Save" at bounding box center [269, 153] width 58 height 23
click at [274, 157] on button "Save" at bounding box center [269, 153] width 58 height 23
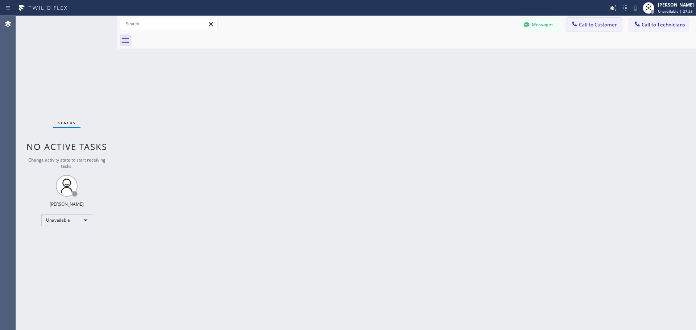
click at [603, 27] on span "Call to Customer" at bounding box center [598, 24] width 38 height 7
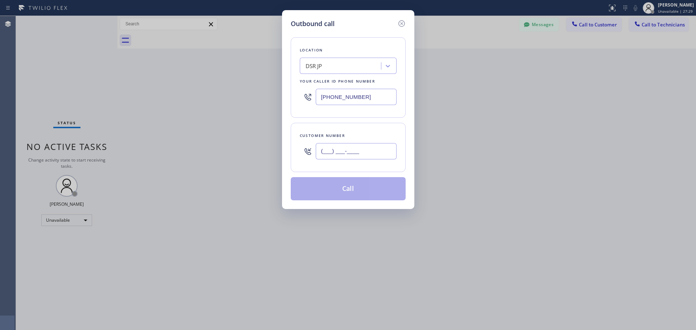
click at [323, 149] on input "(___) ___-____" at bounding box center [356, 151] width 81 height 16
paste input "206) 579-9859"
type input "[PHONE_NUMBER]"
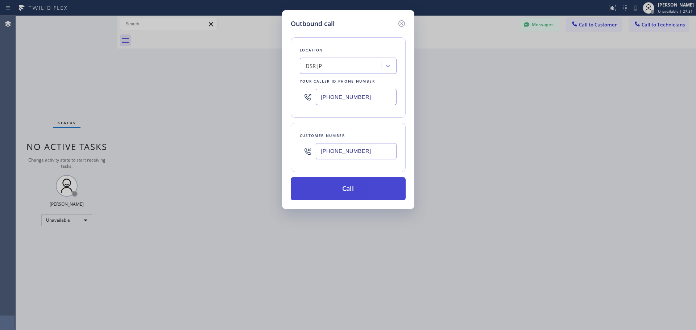
click at [340, 188] on button "Call" at bounding box center [348, 188] width 115 height 23
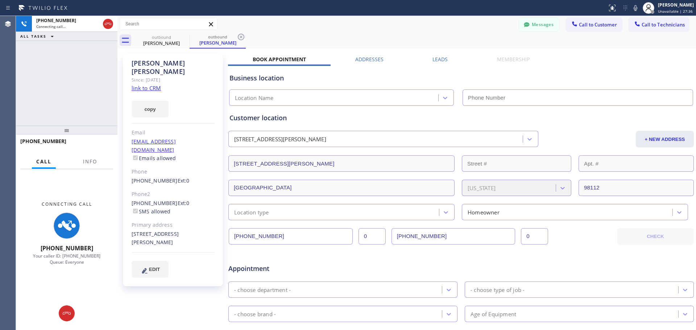
type input "[PHONE_NUMBER]"
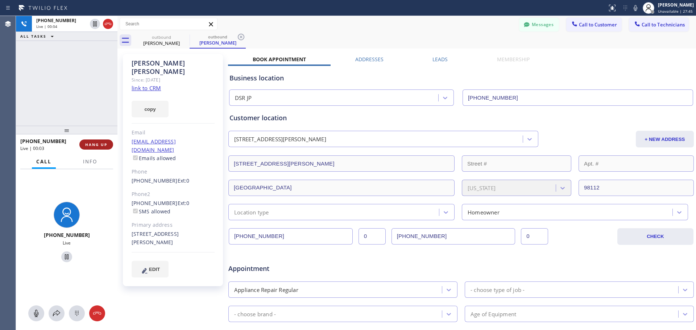
click at [93, 151] on div "[PHONE_NUMBER] Live | 00:03 HANG UP" at bounding box center [66, 144] width 93 height 19
click at [95, 148] on button "HANG UP" at bounding box center [96, 145] width 34 height 10
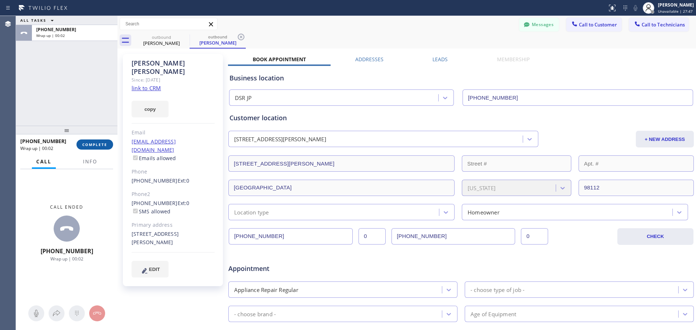
click at [100, 148] on button "COMPLETE" at bounding box center [94, 145] width 37 height 10
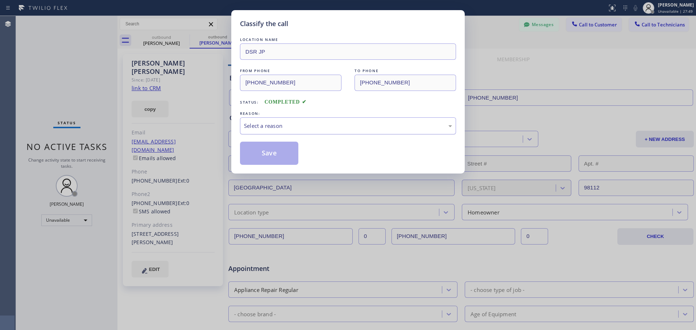
click at [317, 121] on div "Select a reason" at bounding box center [348, 125] width 216 height 17
drag, startPoint x: 251, startPoint y: 149, endPoint x: 368, endPoint y: 124, distance: 119.8
click at [254, 151] on button "Save" at bounding box center [269, 153] width 58 height 23
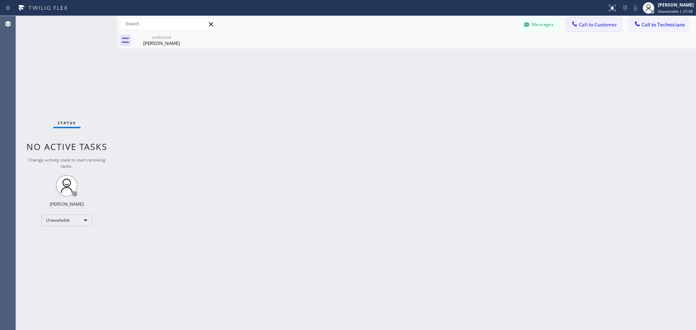
click at [610, 21] on span "Call to Customer" at bounding box center [598, 24] width 38 height 7
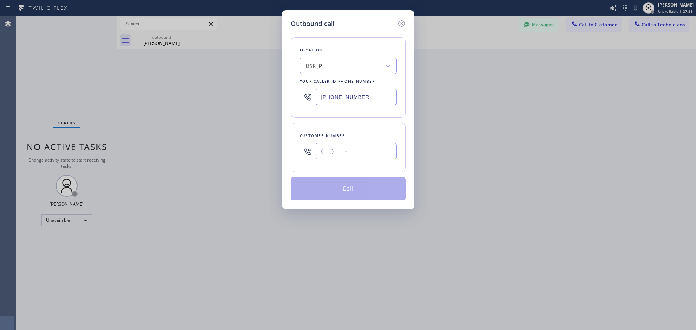
click at [334, 152] on input "(___) ___-____" at bounding box center [356, 151] width 81 height 16
paste input "206) 579-9857"
type input "[PHONE_NUMBER]"
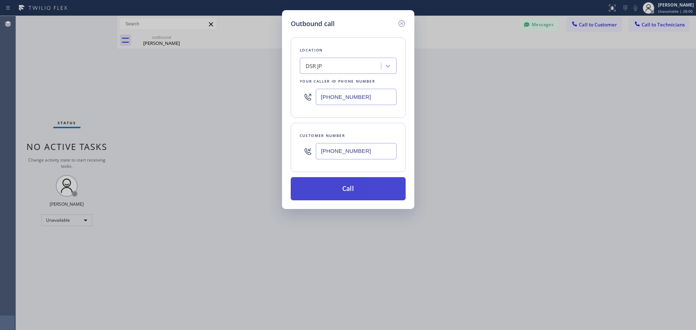
click at [353, 193] on button "Call" at bounding box center [348, 188] width 115 height 23
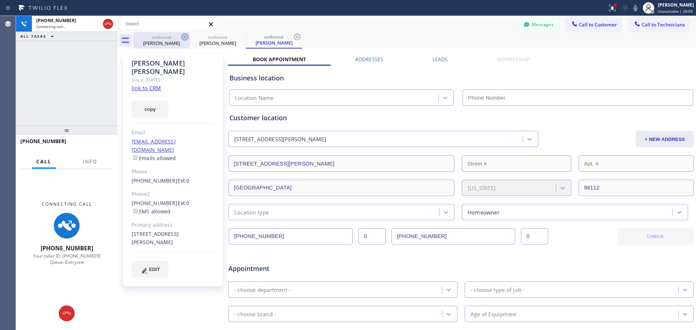
click at [185, 37] on icon at bounding box center [185, 37] width 7 height 7
type input "[PHONE_NUMBER]"
click at [185, 37] on icon at bounding box center [185, 37] width 7 height 7
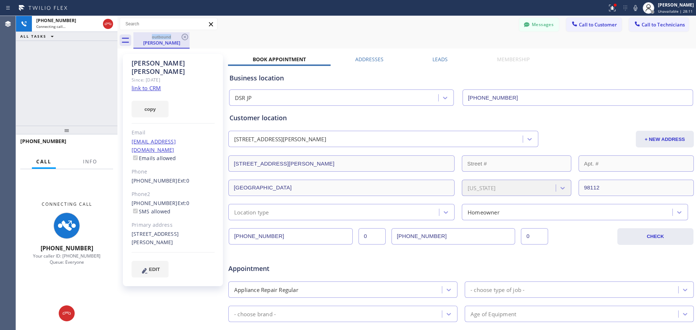
click at [163, 39] on div "outbound" at bounding box center [161, 36] width 55 height 5
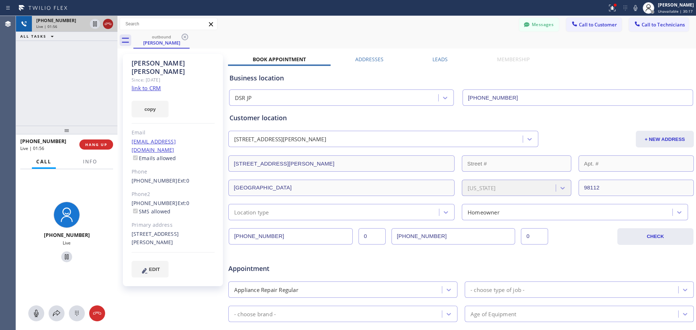
click at [109, 24] on icon at bounding box center [108, 24] width 7 height 2
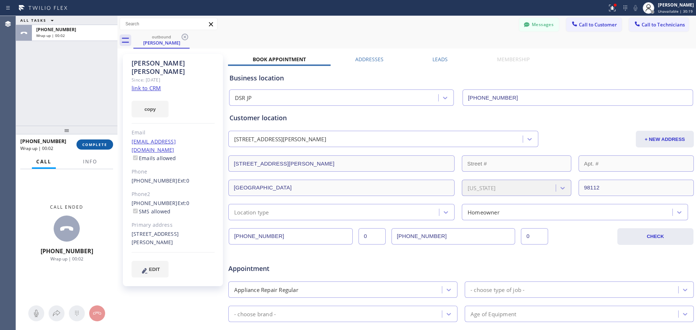
click at [99, 144] on span "COMPLETE" at bounding box center [94, 144] width 25 height 5
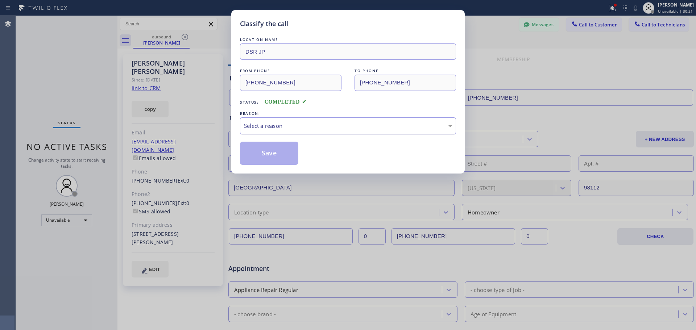
click at [301, 130] on div "Select a reason" at bounding box center [348, 126] width 208 height 8
click at [257, 156] on button "Save" at bounding box center [269, 153] width 58 height 23
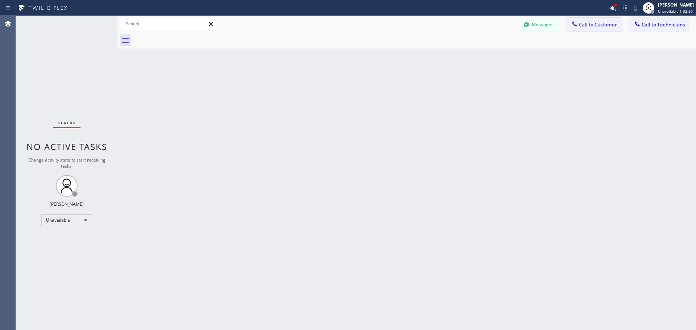
click at [603, 25] on span "Call to Customer" at bounding box center [598, 24] width 38 height 7
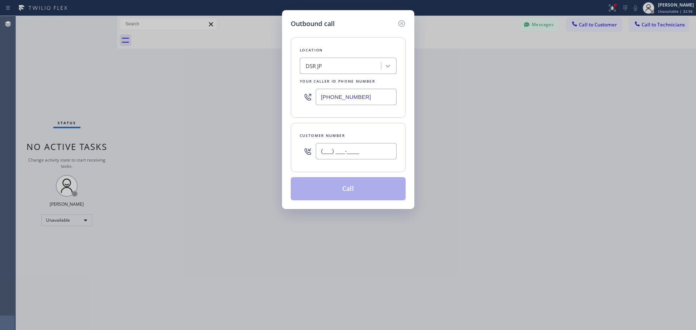
click at [320, 152] on input "(___) ___-____" at bounding box center [356, 151] width 81 height 16
paste input "858) 395-7728"
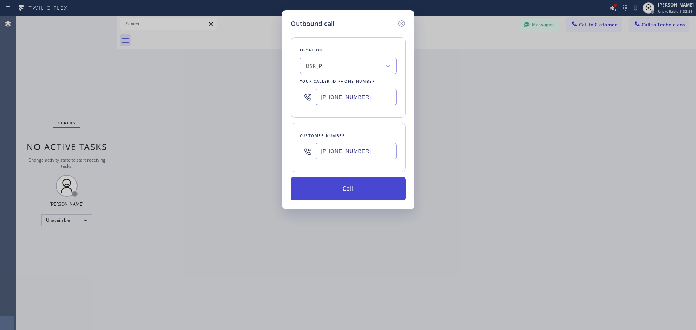
type input "[PHONE_NUMBER]"
click at [371, 178] on button "Call" at bounding box center [348, 188] width 115 height 23
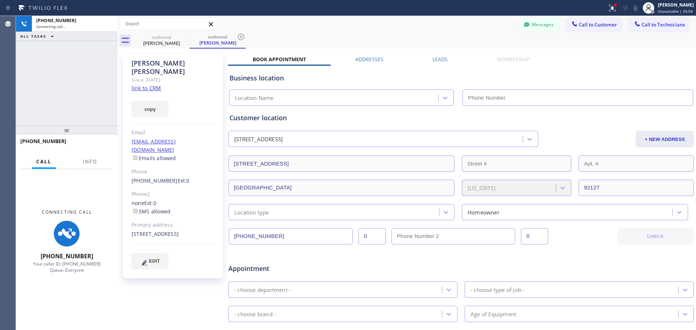
type input "[PHONE_NUMBER]"
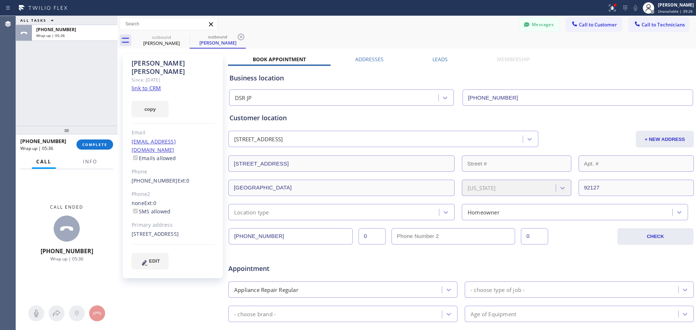
click at [97, 150] on div "[PHONE_NUMBER] Wrap up | 05:36 COMPLETE" at bounding box center [66, 144] width 93 height 19
click at [97, 145] on span "COMPLETE" at bounding box center [94, 144] width 25 height 5
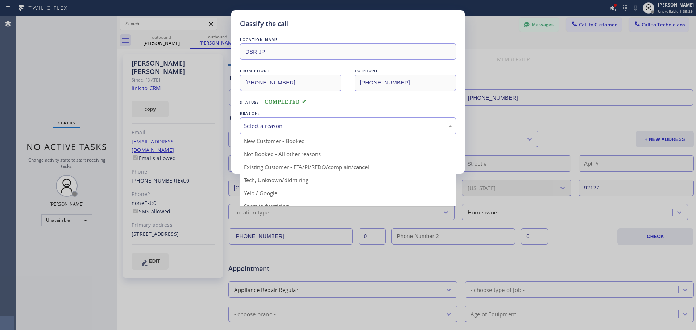
click at [381, 120] on div "Select a reason" at bounding box center [348, 125] width 216 height 17
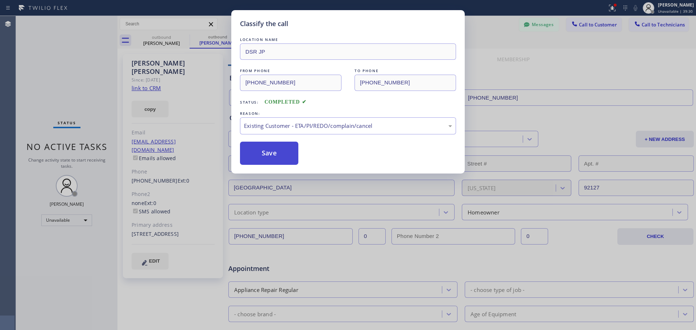
click at [284, 158] on button "Save" at bounding box center [269, 153] width 58 height 23
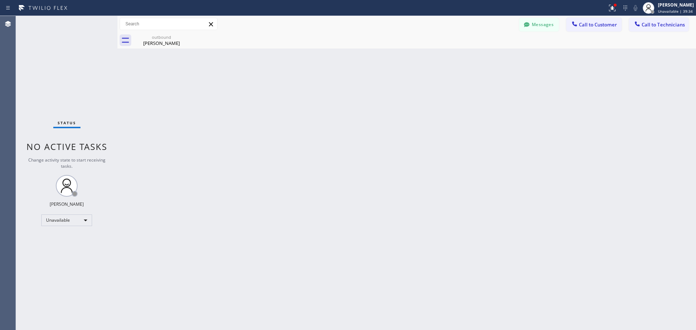
click at [211, 26] on icon at bounding box center [211, 24] width 9 height 9
click at [595, 26] on span "Call to Customer" at bounding box center [598, 24] width 38 height 7
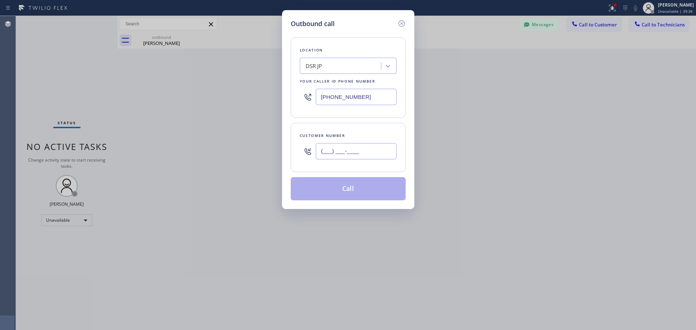
click at [323, 150] on input "(___) ___-____" at bounding box center [356, 151] width 81 height 16
paste input "718) 757-4983"
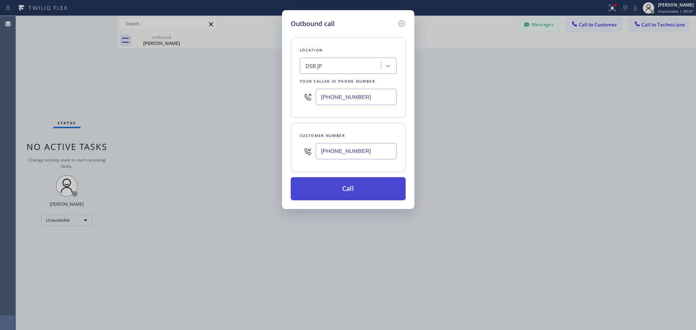
type input "[PHONE_NUMBER]"
click at [349, 189] on button "Call" at bounding box center [348, 188] width 115 height 23
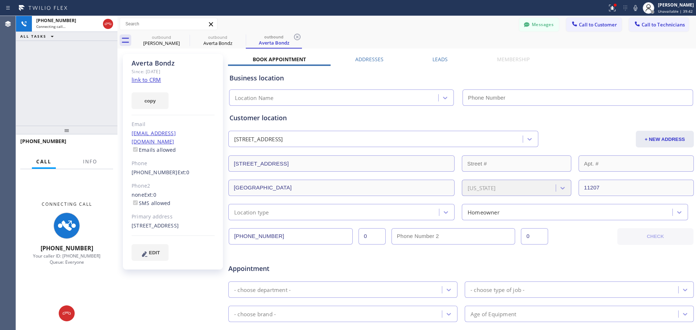
type input "[PHONE_NUMBER]"
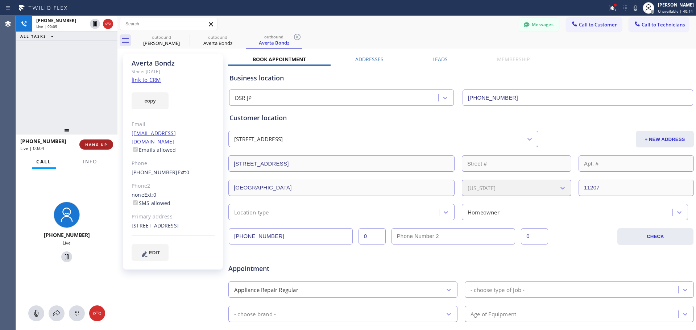
click at [96, 141] on button "HANG UP" at bounding box center [96, 145] width 34 height 10
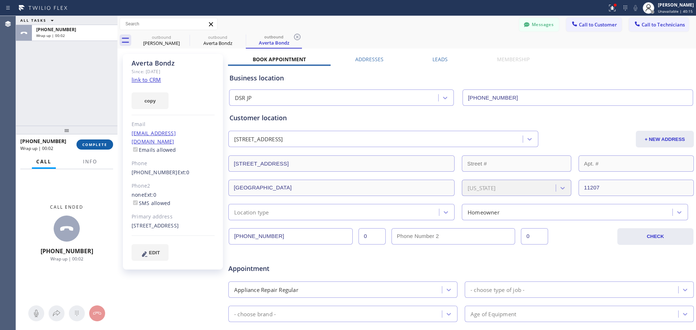
click at [87, 145] on span "COMPLETE" at bounding box center [94, 144] width 25 height 5
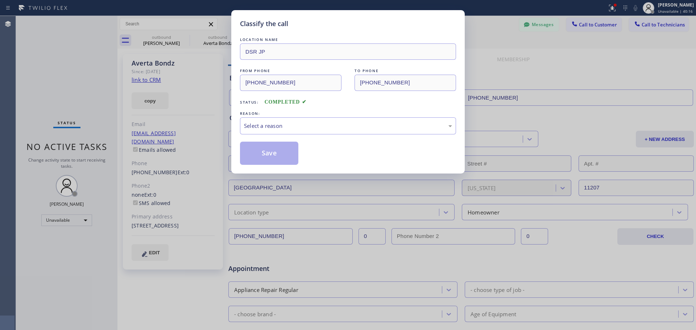
click at [286, 140] on div "LOCATION NAME DSR JP FROM PHONE [PHONE_NUMBER] TO PHONE [PHONE_NUMBER] Status: …" at bounding box center [348, 100] width 216 height 129
click at [285, 133] on div "Select a reason" at bounding box center [348, 125] width 216 height 17
click at [264, 156] on button "Save" at bounding box center [269, 153] width 58 height 23
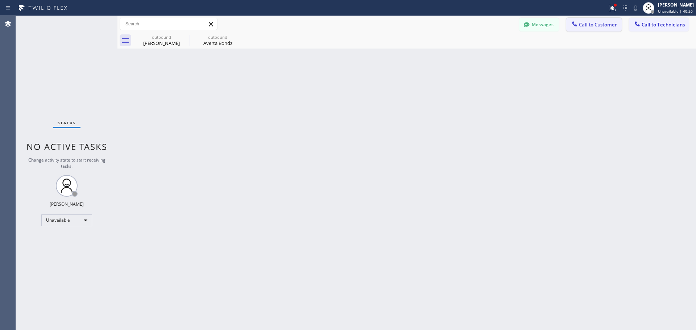
click at [584, 25] on span "Call to Customer" at bounding box center [598, 24] width 38 height 7
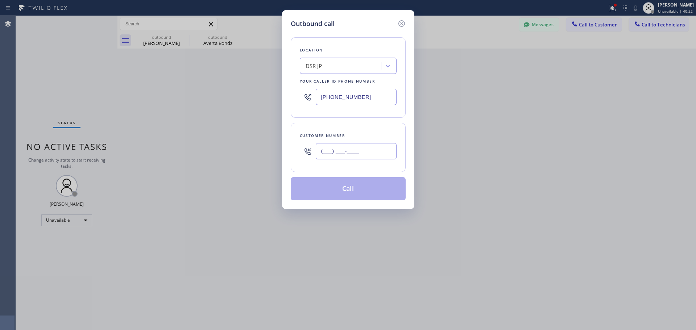
click at [324, 151] on input "(___) ___-____" at bounding box center [356, 151] width 81 height 16
paste input "718) 757-4983"
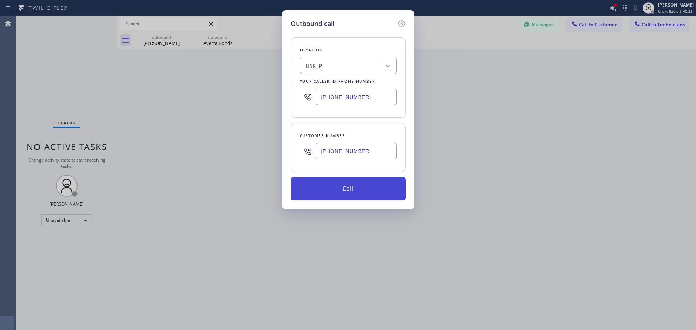
type input "[PHONE_NUMBER]"
click at [353, 192] on button "Call" at bounding box center [348, 188] width 115 height 23
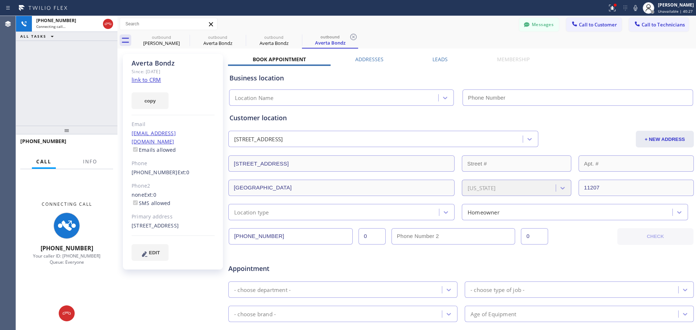
type input "[PHONE_NUMBER]"
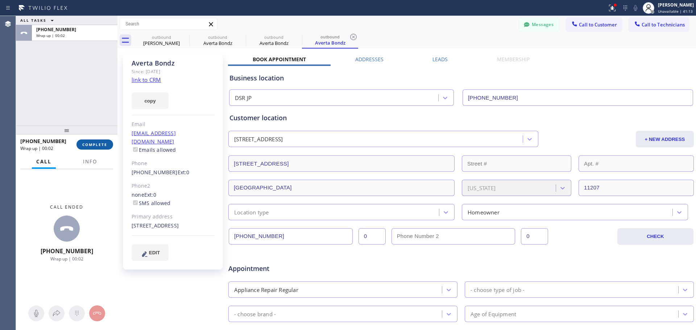
click at [99, 144] on span "COMPLETE" at bounding box center [94, 144] width 25 height 5
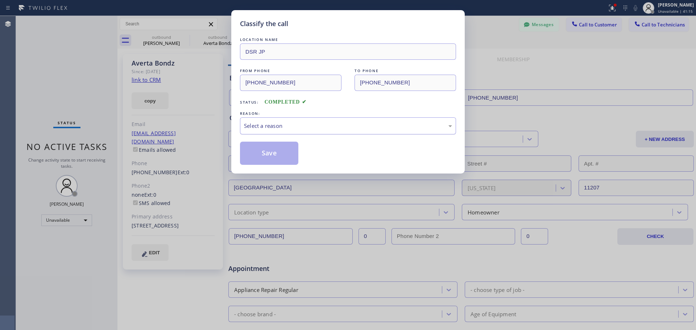
click at [281, 127] on div "Select a reason" at bounding box center [348, 126] width 208 height 8
click at [278, 150] on button "Save" at bounding box center [269, 153] width 58 height 23
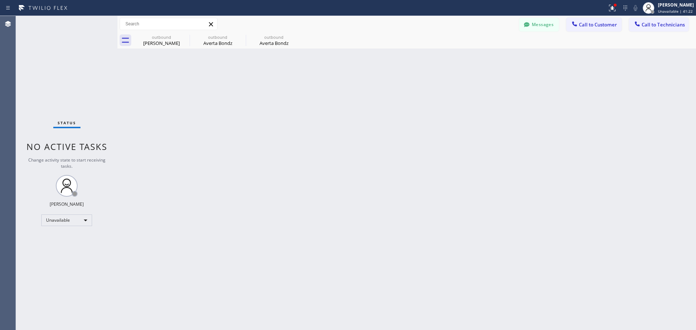
click at [212, 25] on icon at bounding box center [211, 24] width 9 height 9
click at [209, 24] on icon at bounding box center [211, 24] width 9 height 9
click at [185, 36] on icon at bounding box center [185, 37] width 9 height 9
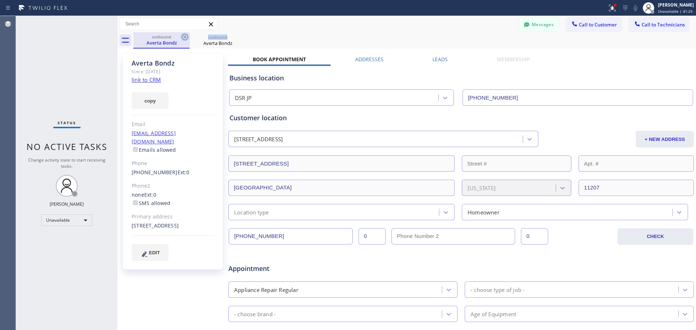
click at [184, 36] on icon at bounding box center [185, 37] width 7 height 7
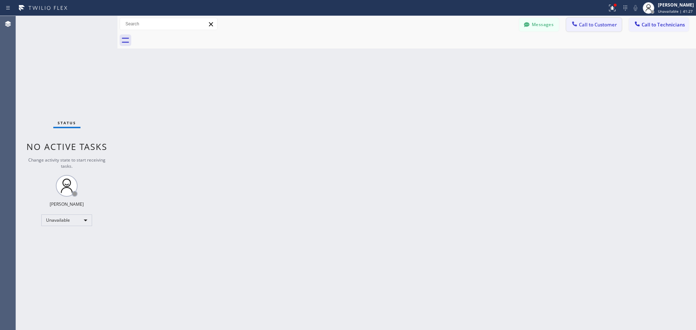
click at [590, 24] on span "Call to Customer" at bounding box center [598, 24] width 38 height 7
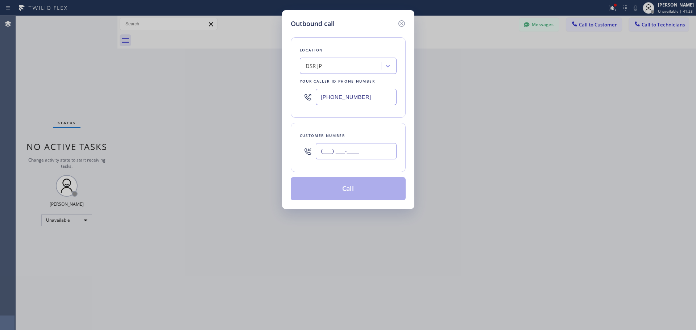
click at [323, 152] on input "(___) ___-____" at bounding box center [356, 151] width 81 height 16
paste input "718) 757-4983"
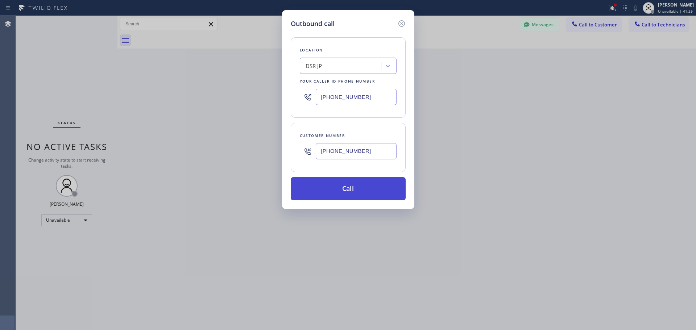
type input "[PHONE_NUMBER]"
click at [358, 186] on button "Call" at bounding box center [348, 188] width 115 height 23
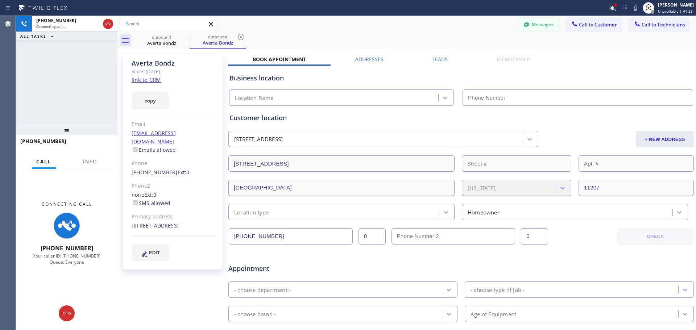
type input "[PHONE_NUMBER]"
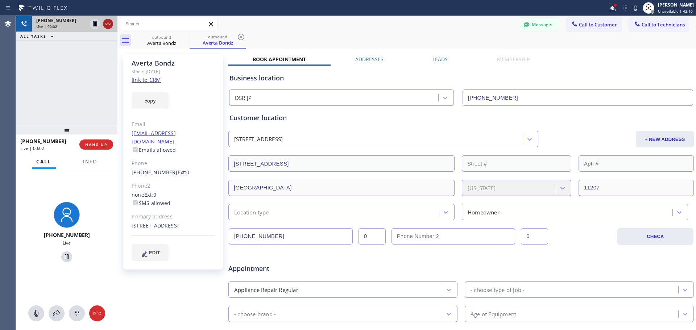
click at [108, 28] on icon at bounding box center [108, 24] width 9 height 9
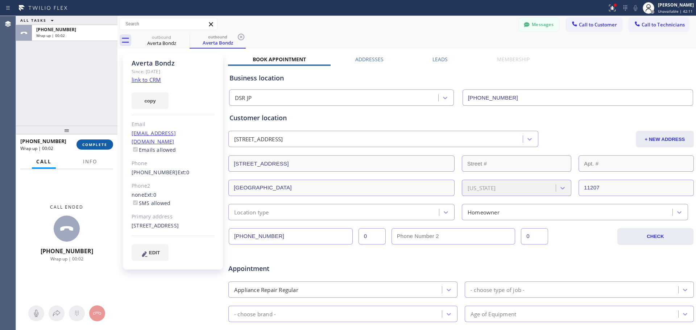
click at [99, 147] on span "COMPLETE" at bounding box center [94, 144] width 25 height 5
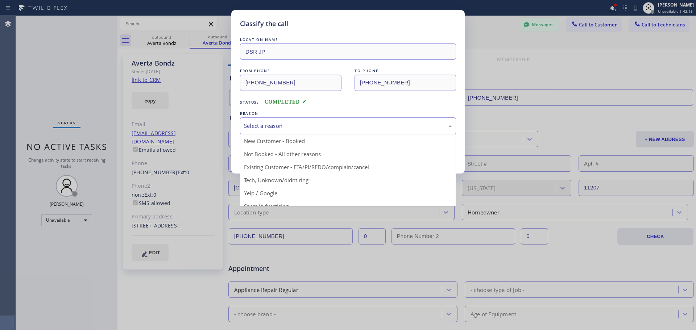
click at [337, 125] on div "Select a reason" at bounding box center [348, 126] width 208 height 8
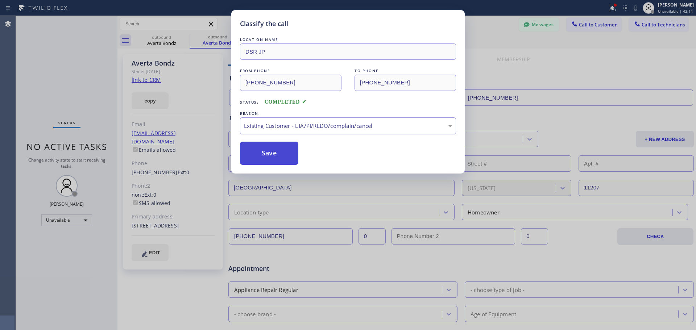
click at [266, 155] on button "Save" at bounding box center [269, 153] width 58 height 23
